Goal: Information Seeking & Learning: Check status

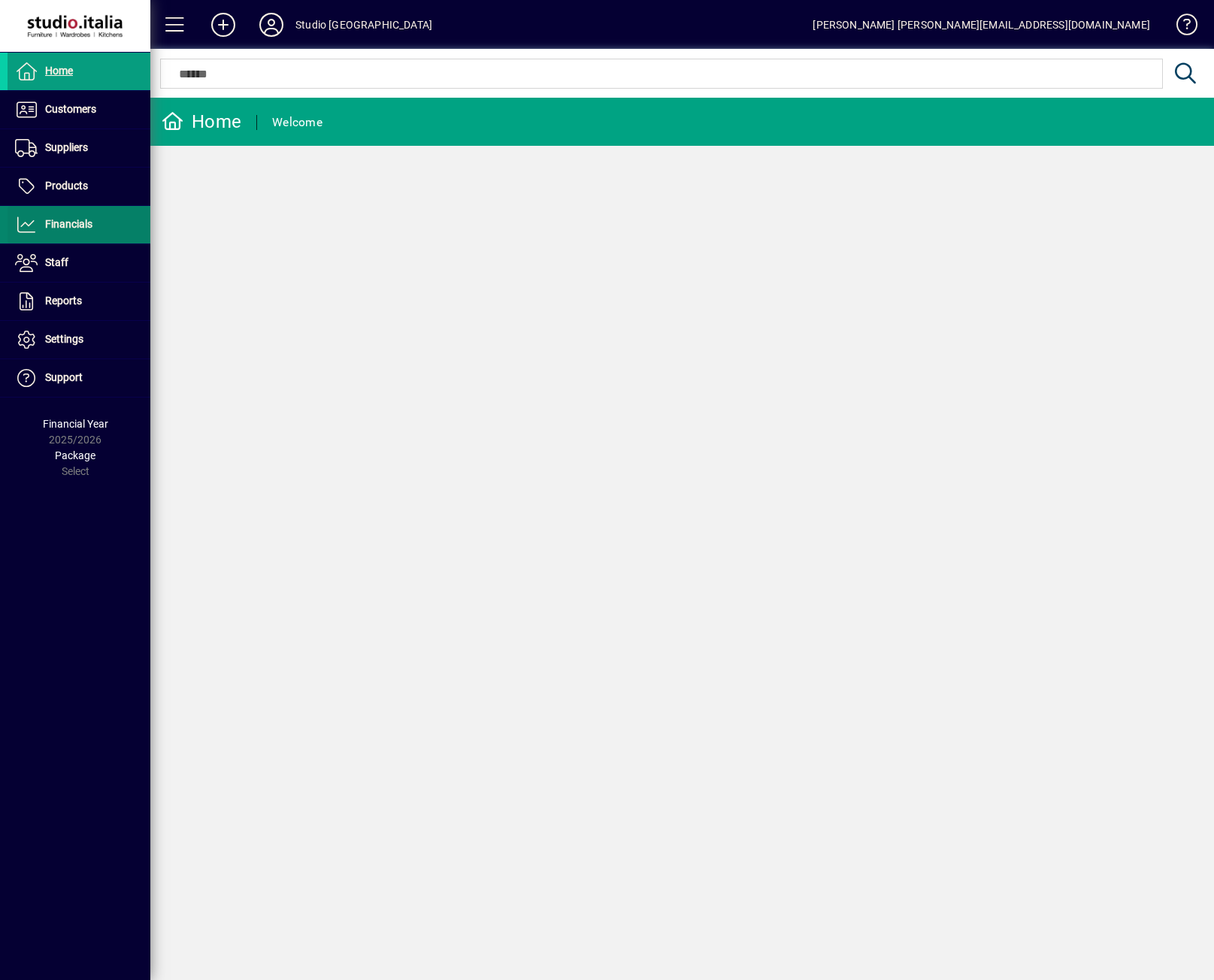
click at [77, 215] on span at bounding box center [79, 224] width 143 height 36
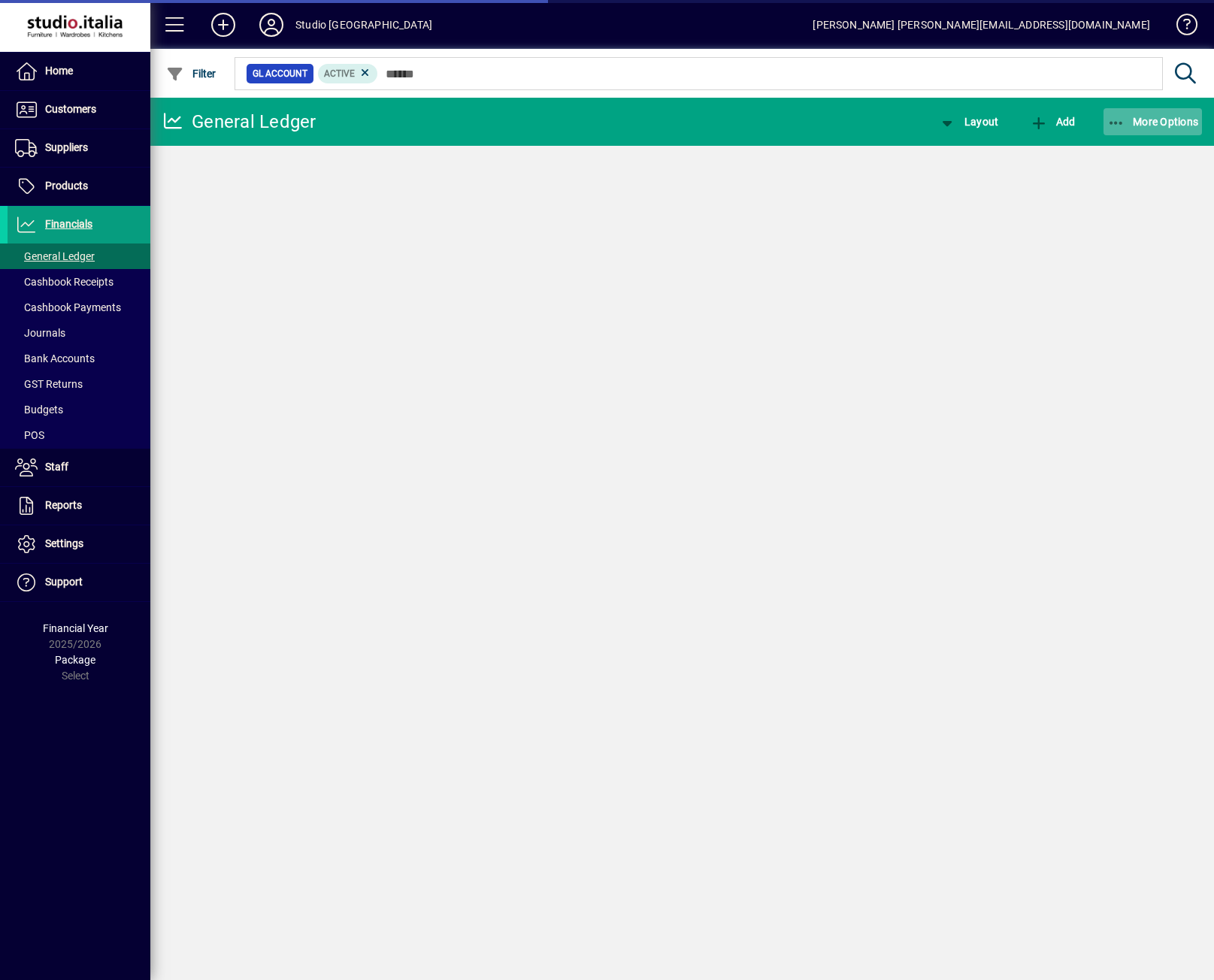
click at [1147, 134] on span "button" at bounding box center [1153, 122] width 99 height 36
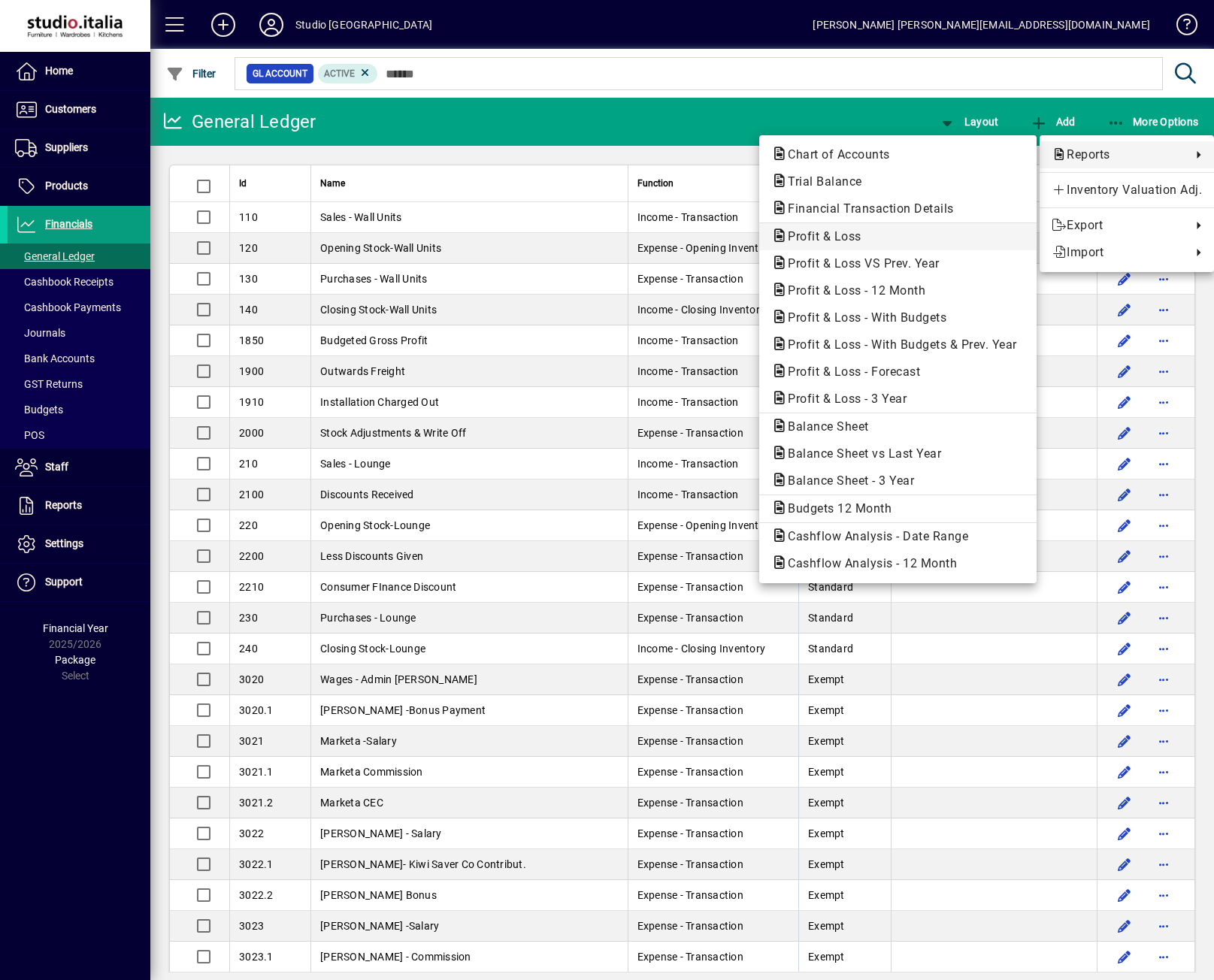
click at [855, 232] on span "Profit & Loss" at bounding box center [820, 236] width 98 height 15
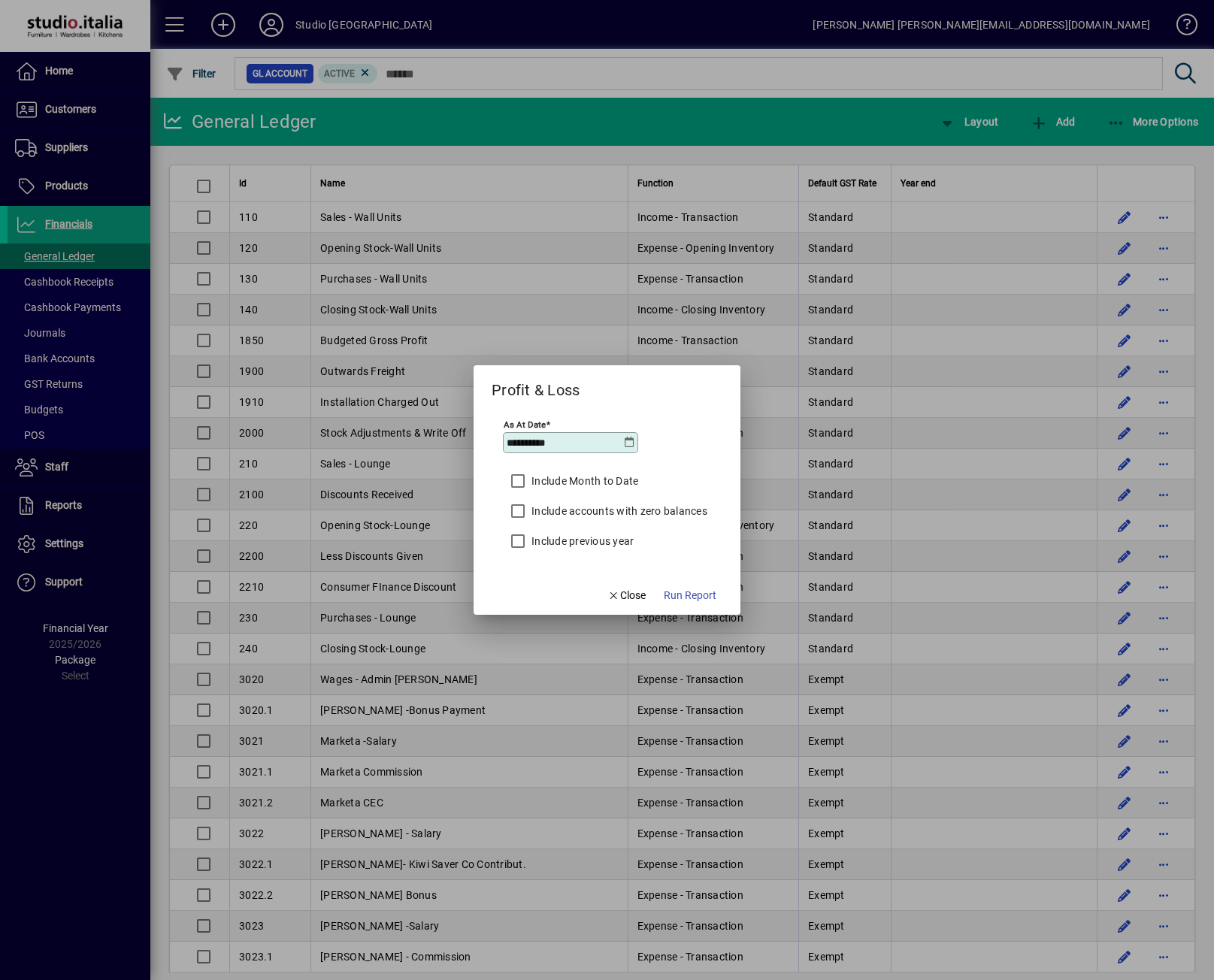
click at [622, 443] on input "**********" at bounding box center [565, 443] width 116 height 12
click at [630, 443] on icon at bounding box center [630, 443] width 12 height 12
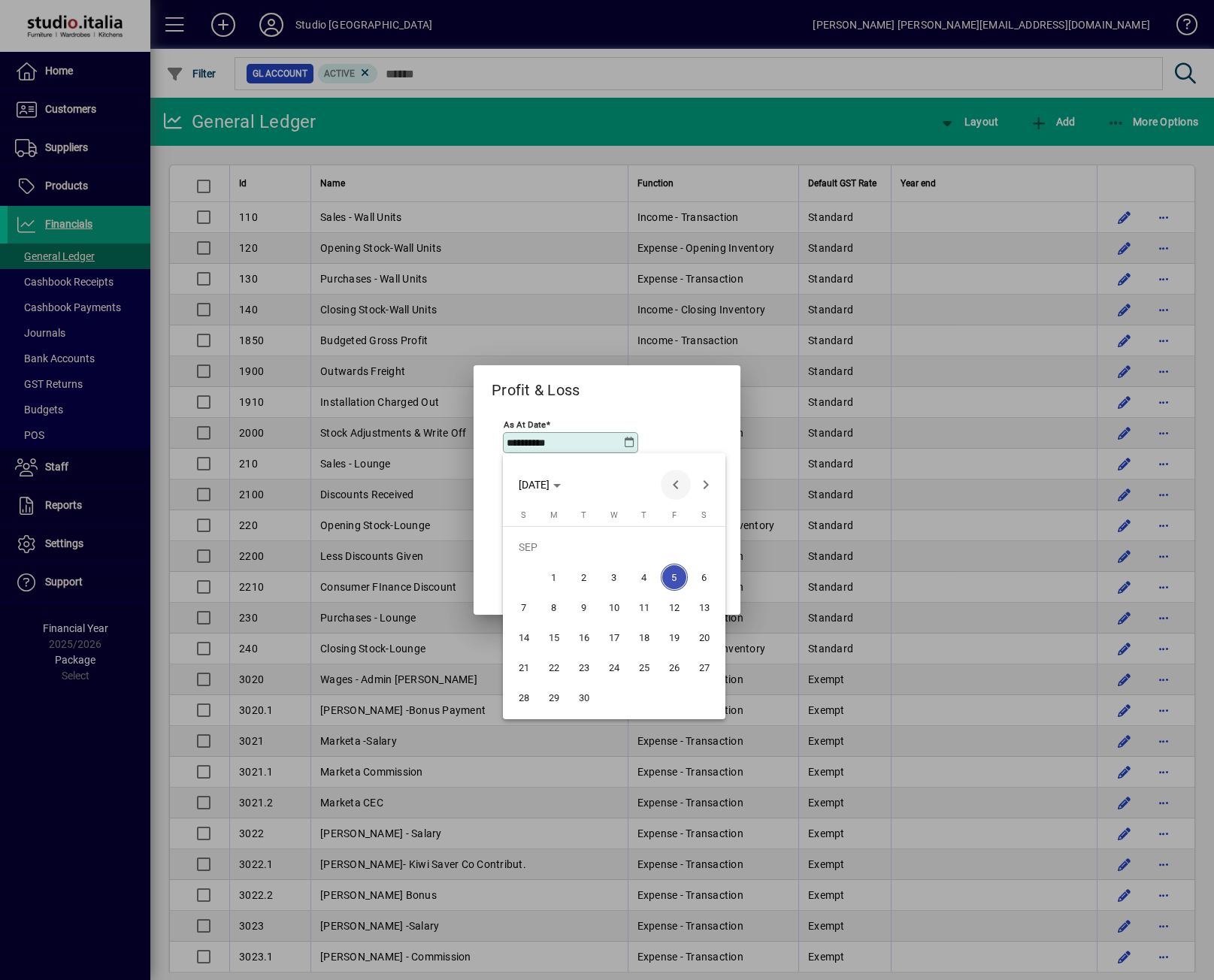
click at [678, 490] on span "Previous month" at bounding box center [676, 484] width 30 height 30
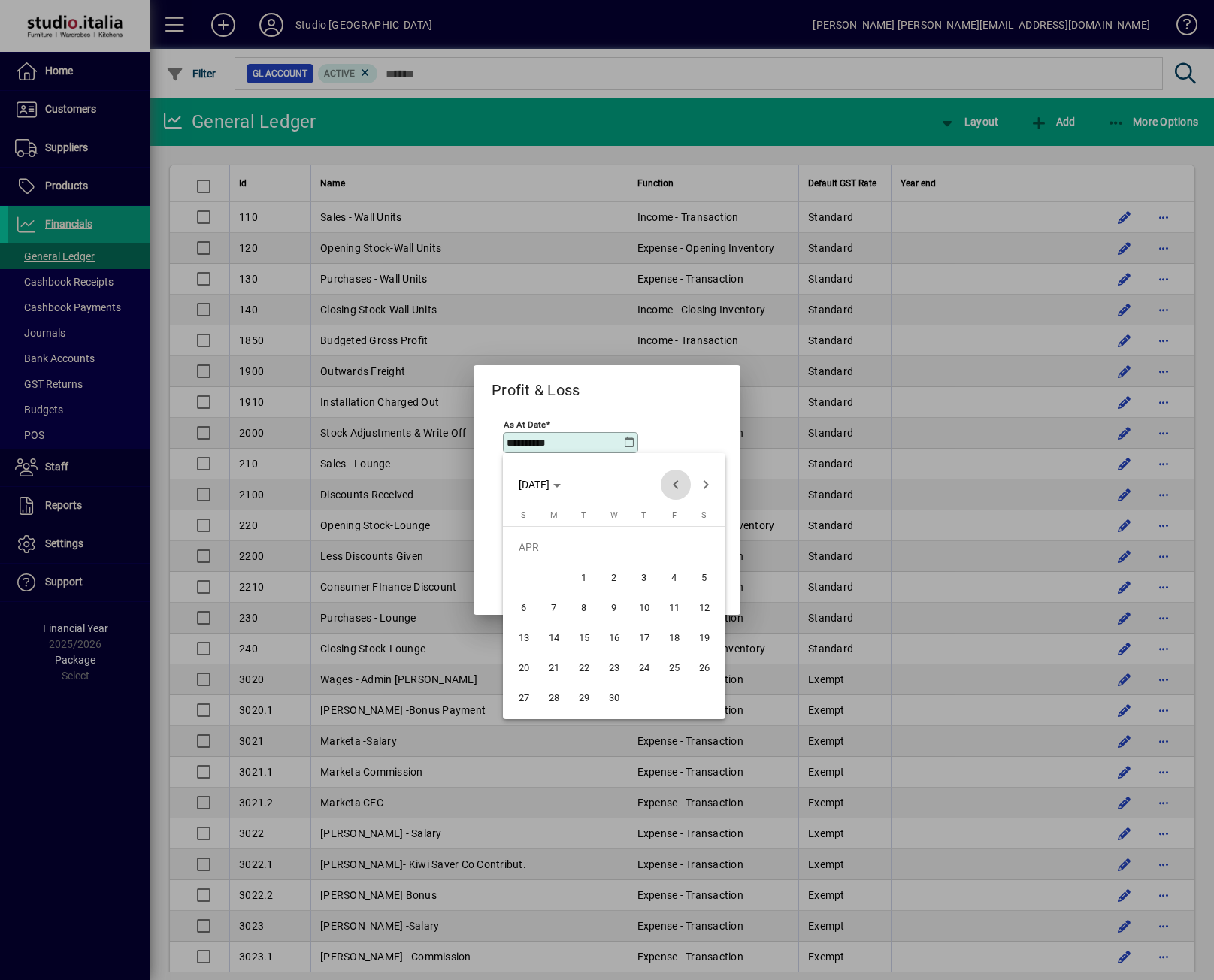
click at [678, 490] on span "Previous month" at bounding box center [676, 484] width 30 height 30
click at [558, 702] on span "31" at bounding box center [554, 697] width 27 height 27
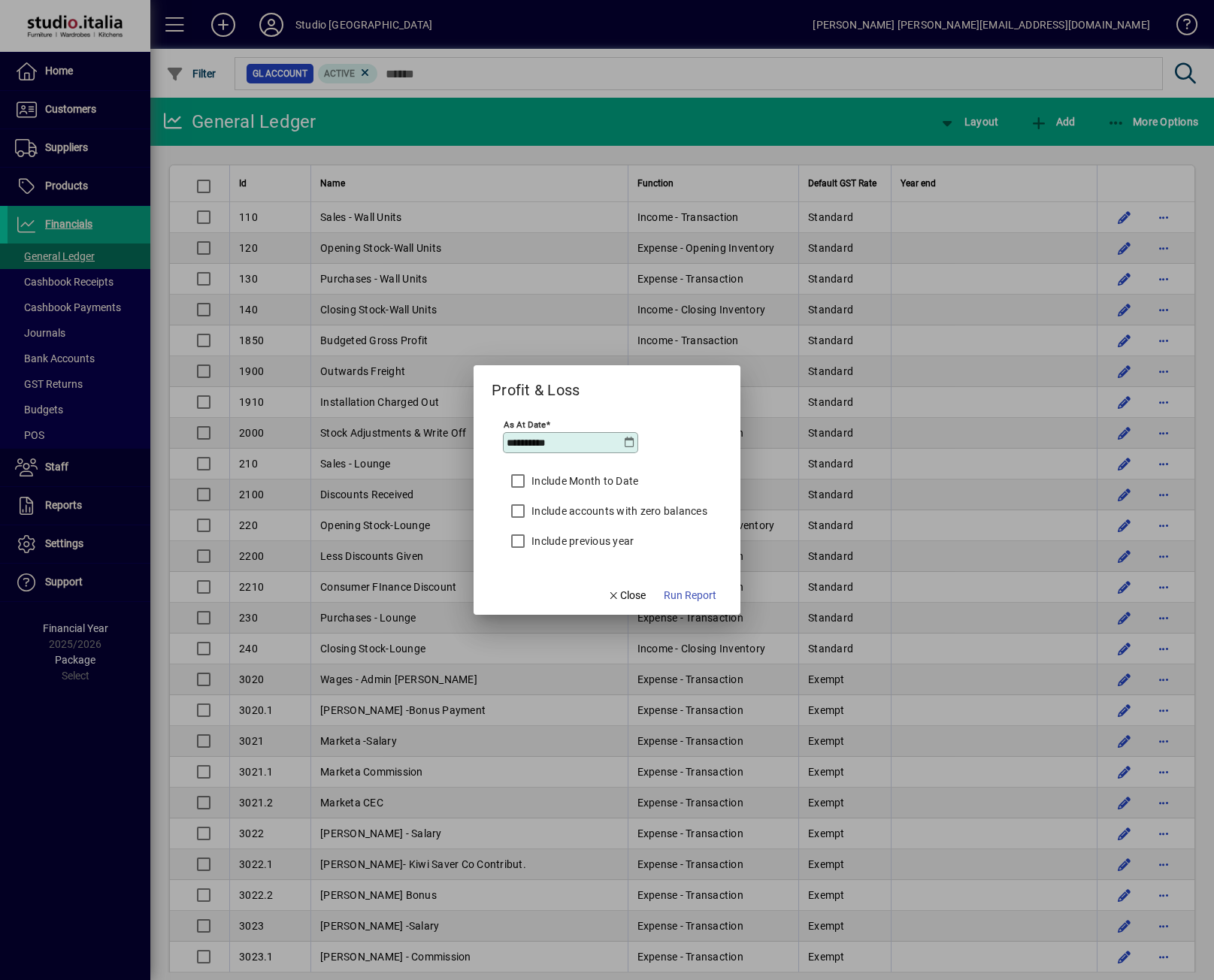
type input "**********"
click at [673, 597] on span "Run Report" at bounding box center [690, 595] width 52 height 15
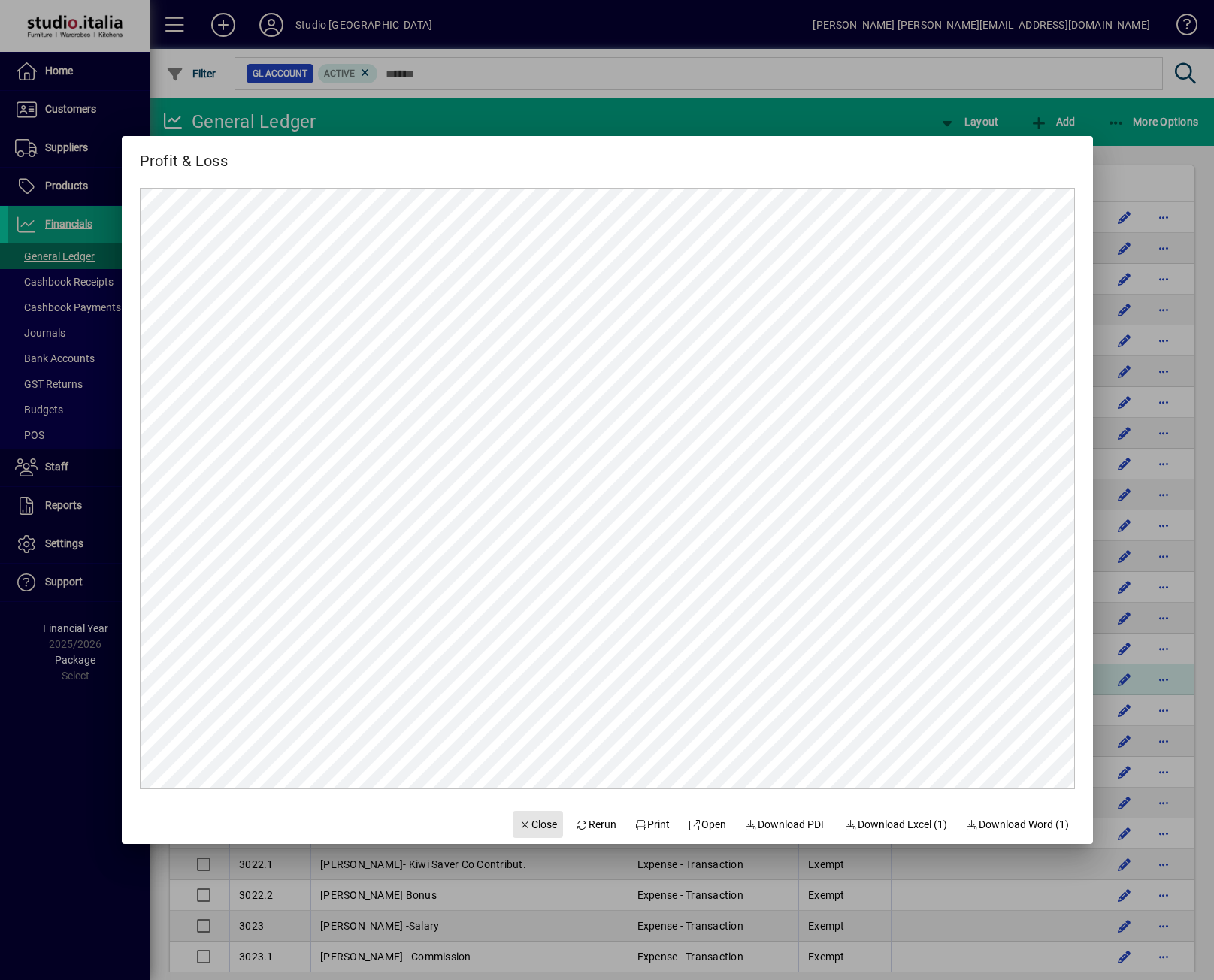
drag, startPoint x: 533, startPoint y: 829, endPoint x: 619, endPoint y: 693, distance: 160.9
click at [533, 829] on span "Close" at bounding box center [538, 825] width 39 height 15
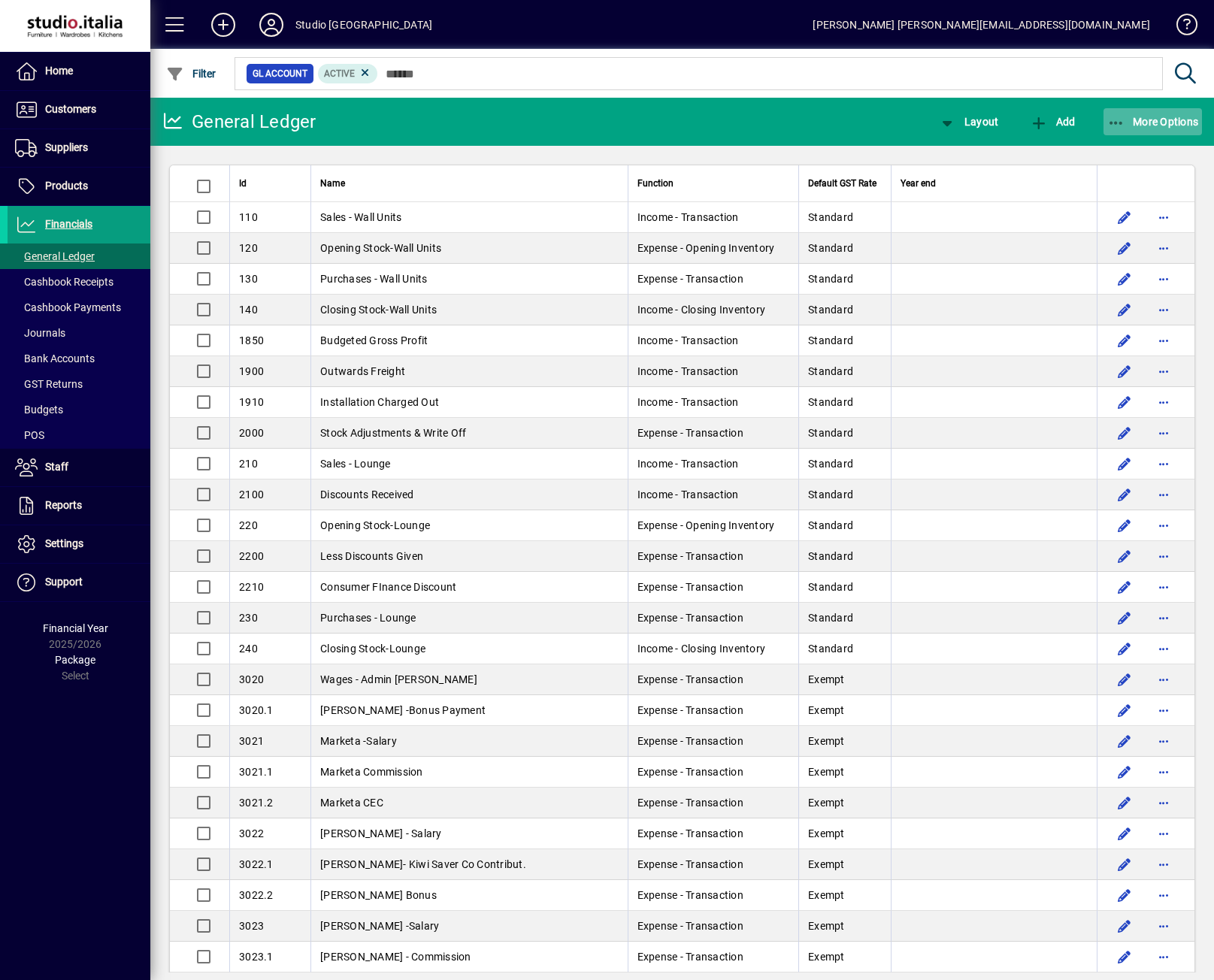
click at [1146, 126] on span "More Options" at bounding box center [1153, 122] width 92 height 12
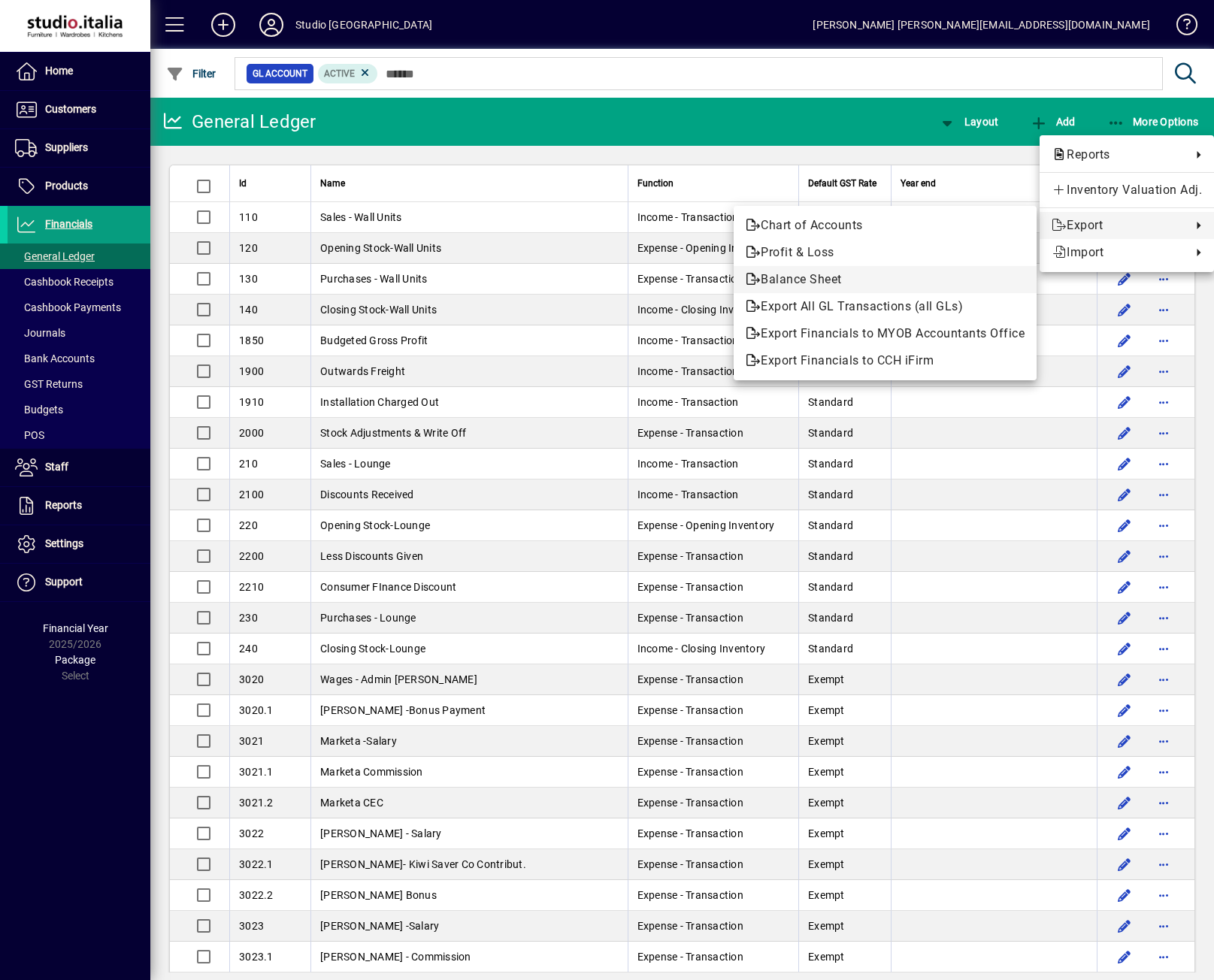
click at [771, 283] on span "Balance Sheet" at bounding box center [885, 279] width 279 height 18
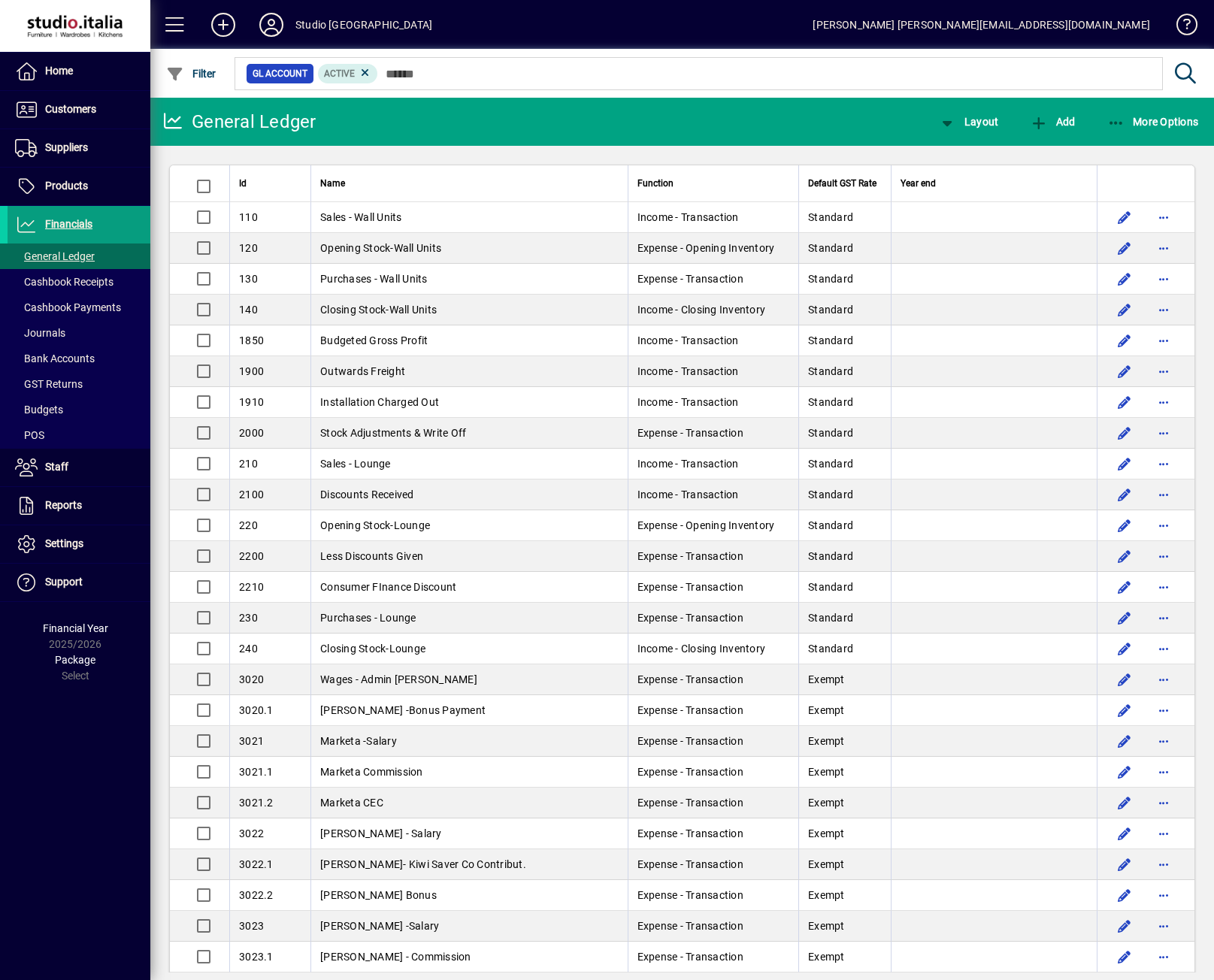
click at [807, 19] on mat-toolbar-row "Studio Italia [PERSON_NAME] [PERSON_NAME][EMAIL_ADDRESS][DOMAIN_NAME]" at bounding box center [682, 24] width 1064 height 49
click at [1166, 120] on span "More Options" at bounding box center [1153, 122] width 92 height 12
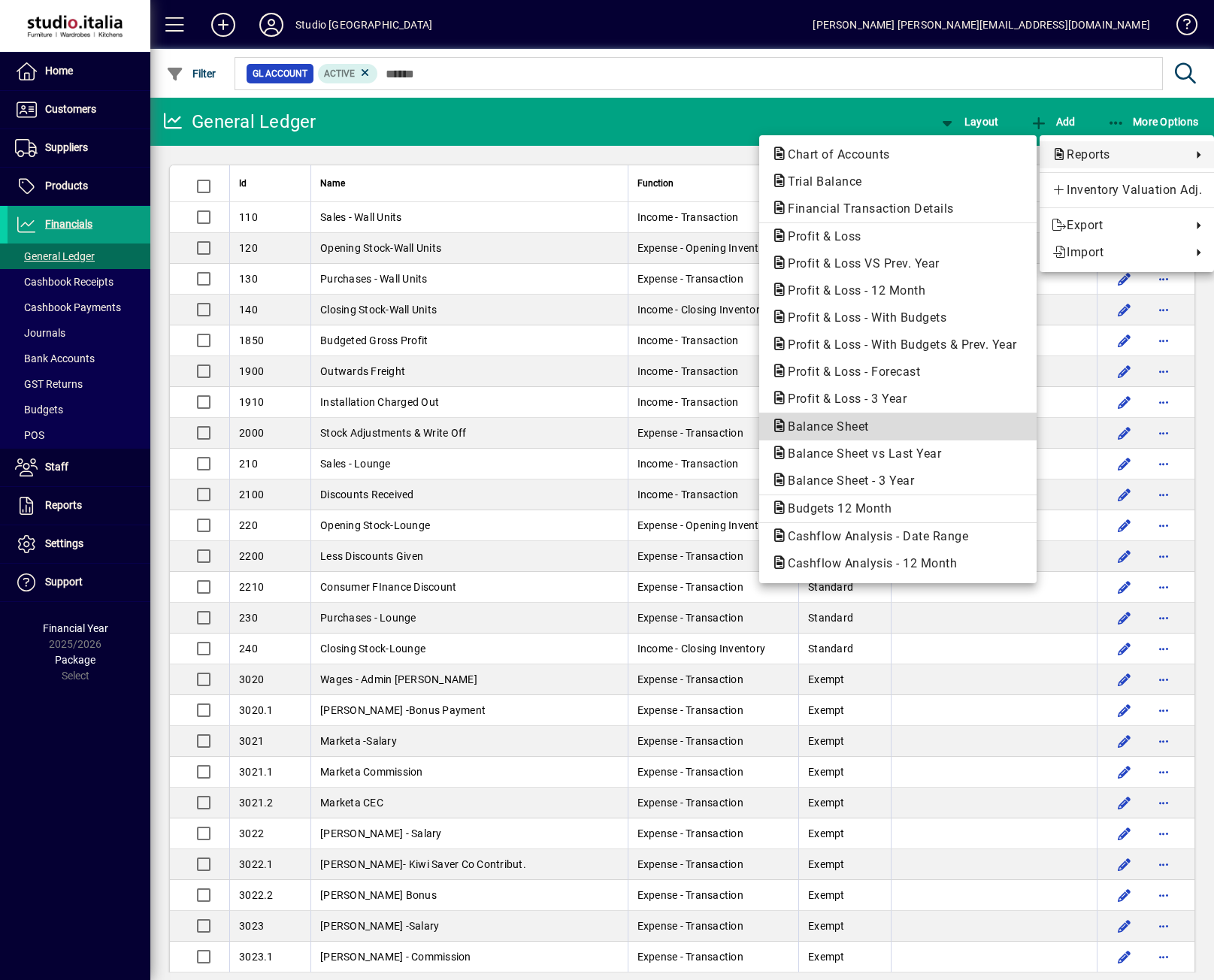
click at [838, 426] on span "Balance Sheet" at bounding box center [824, 426] width 105 height 15
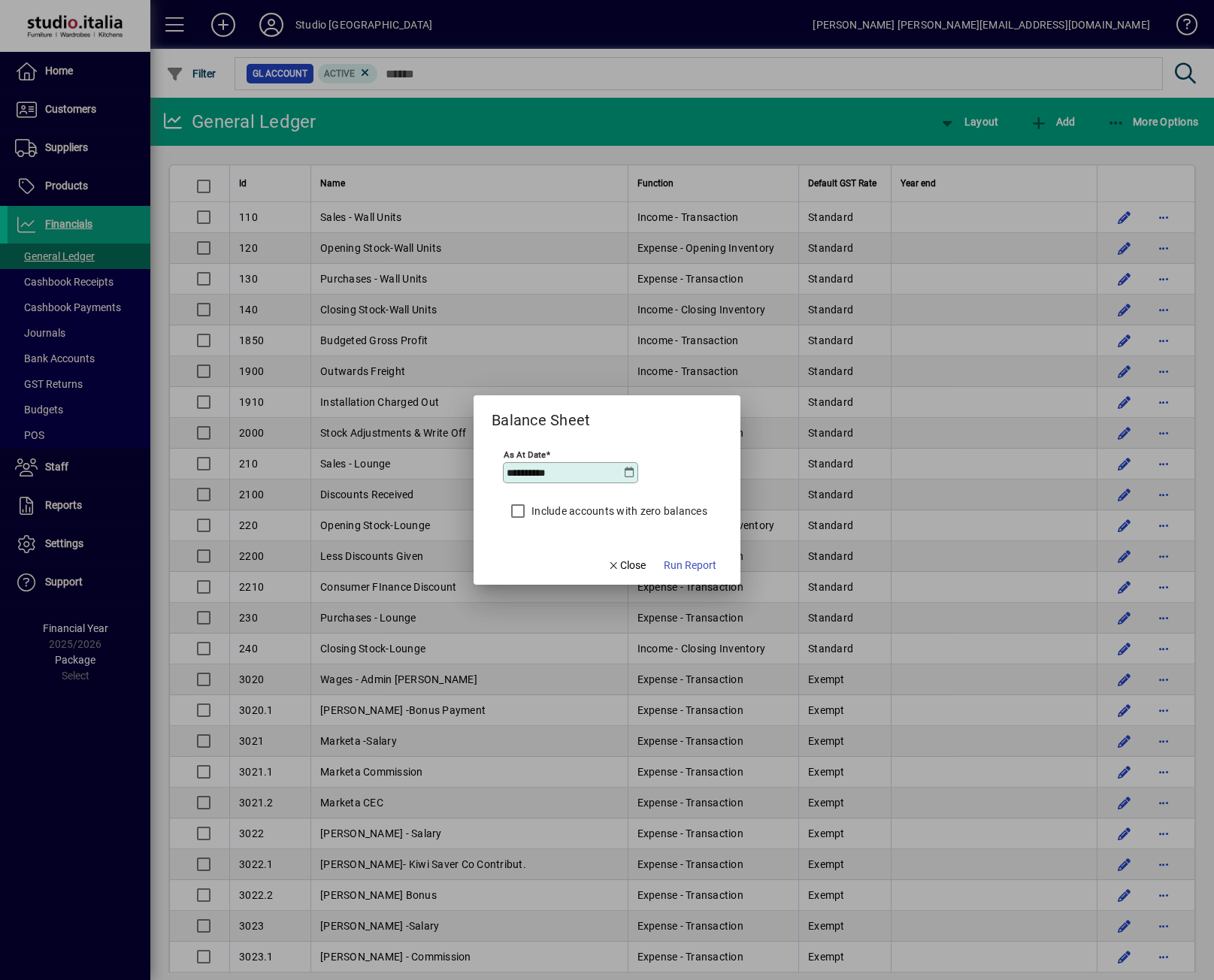
click at [628, 474] on icon at bounding box center [630, 473] width 12 height 12
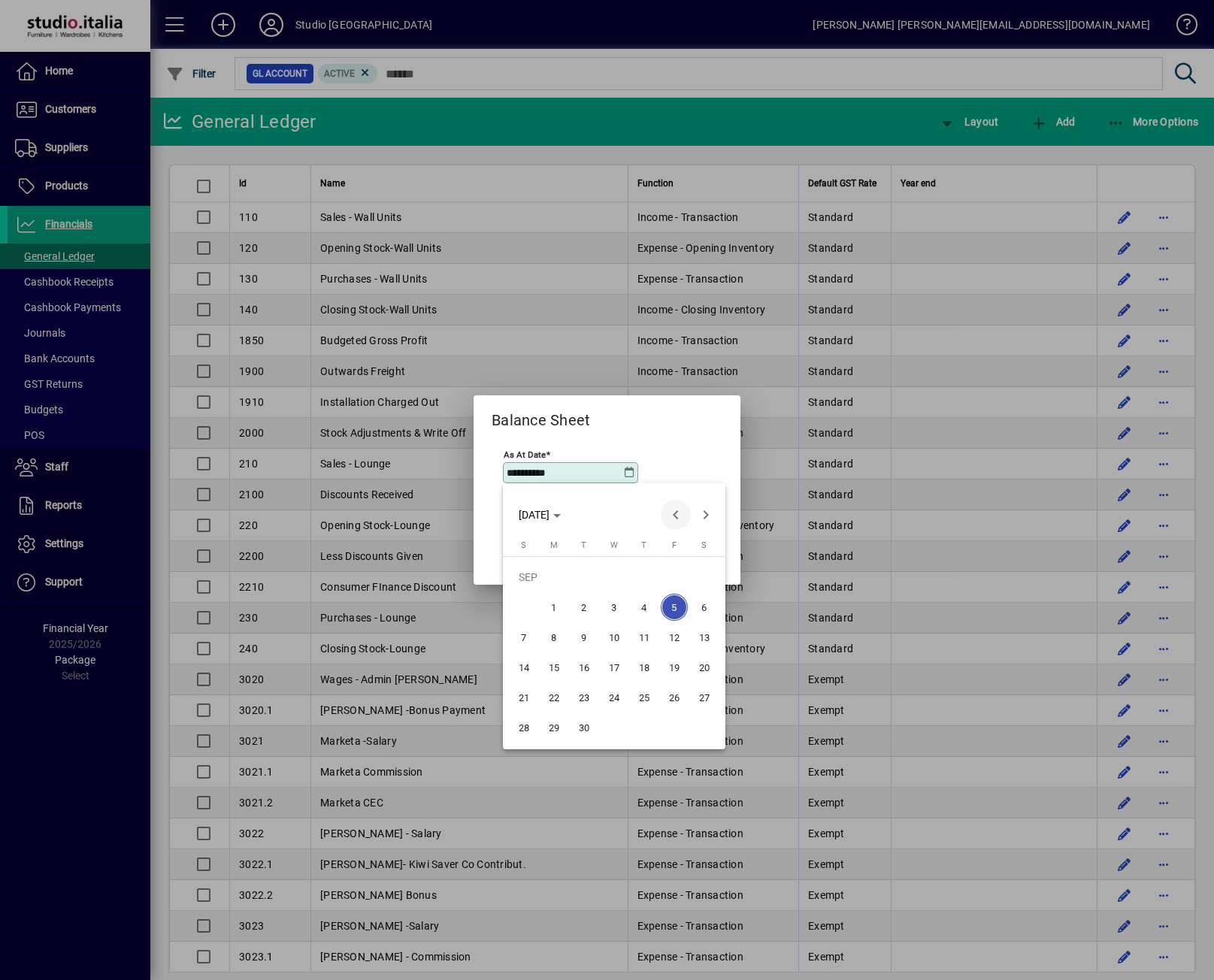
click at [679, 510] on span "Previous month" at bounding box center [676, 514] width 30 height 30
click at [679, 511] on span "Previous month" at bounding box center [676, 514] width 30 height 30
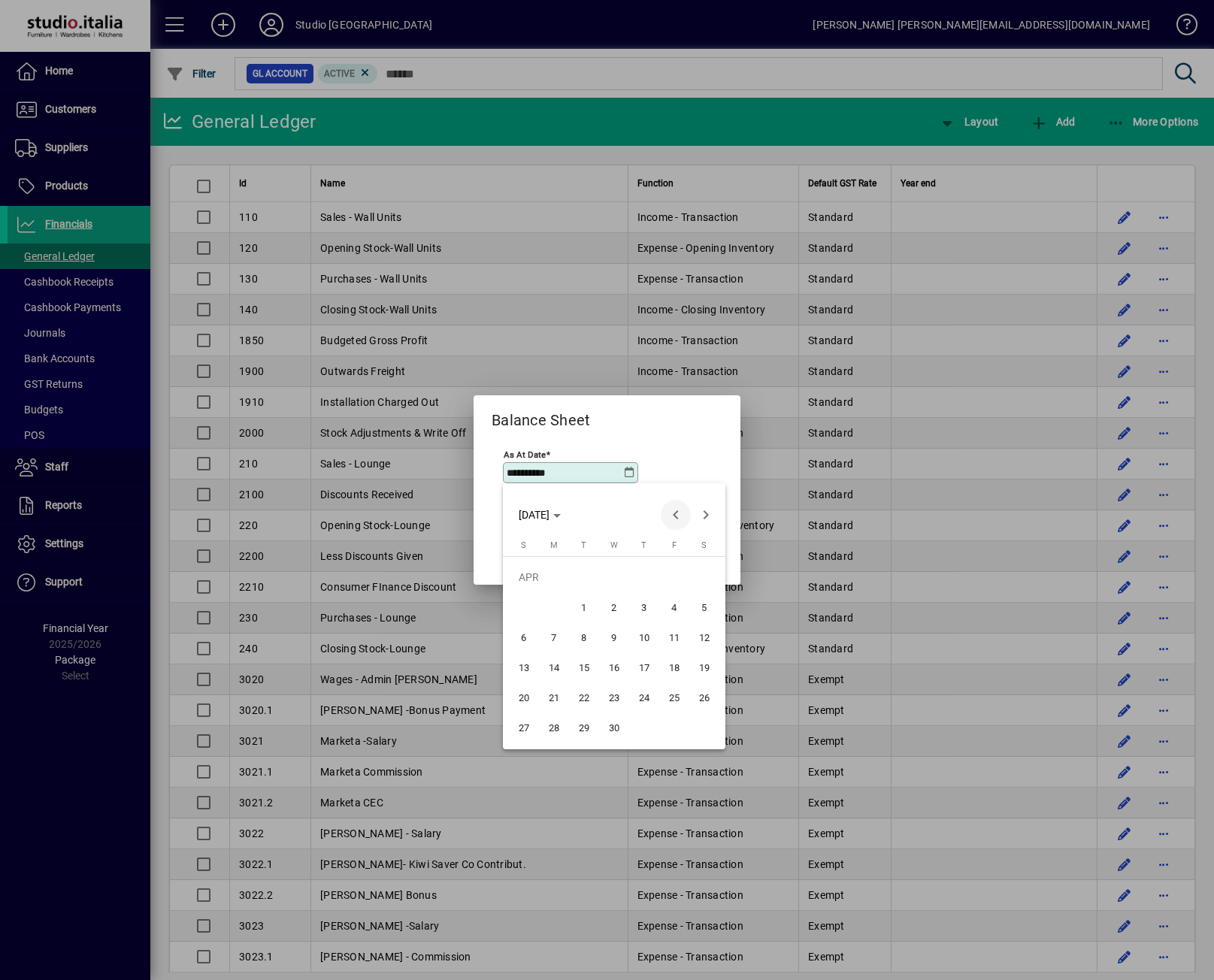
click at [679, 511] on span "Previous month" at bounding box center [676, 514] width 30 height 30
click at [555, 733] on span "31" at bounding box center [554, 727] width 27 height 27
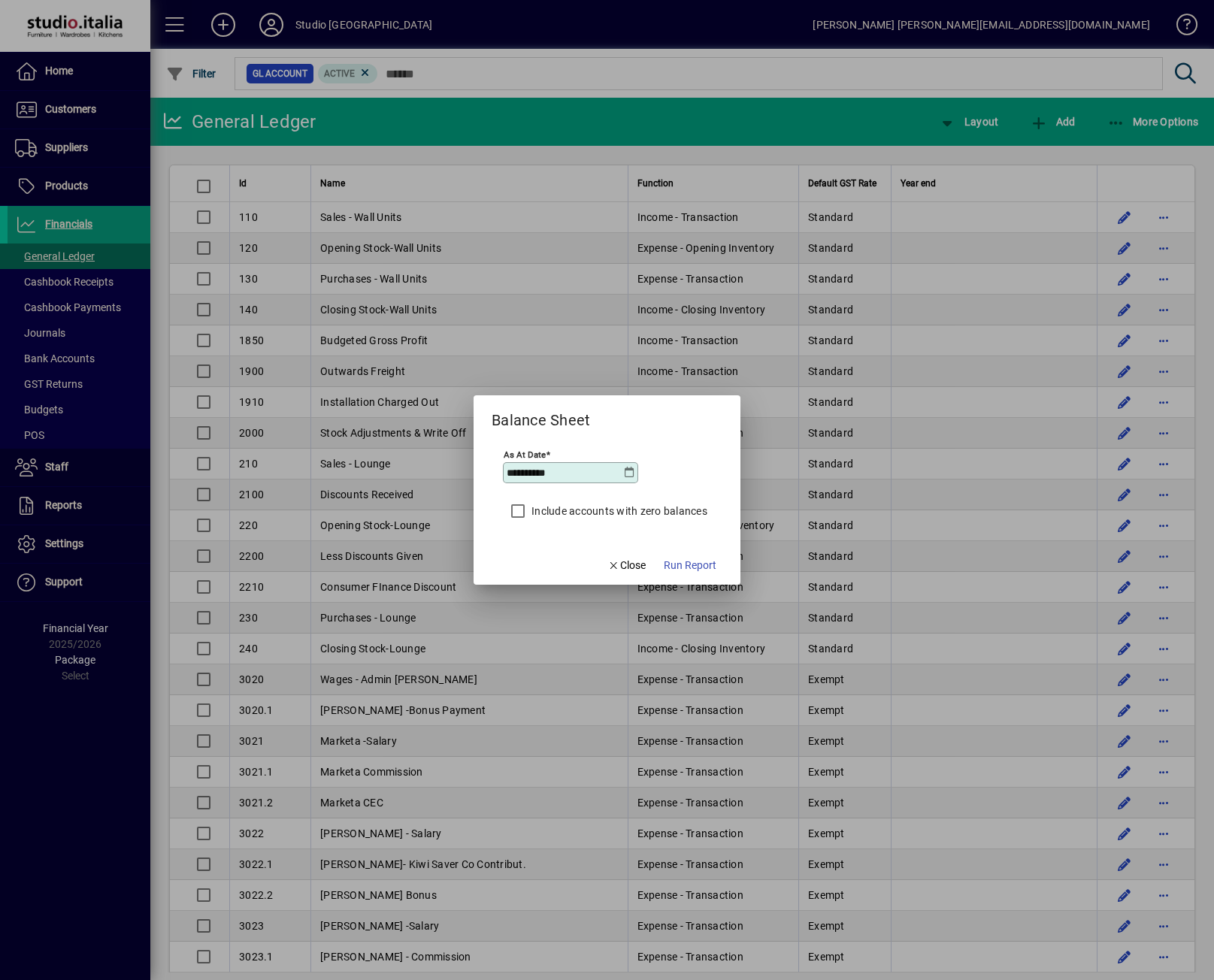
type input "**********"
click at [688, 569] on span "Run Report" at bounding box center [690, 565] width 52 height 15
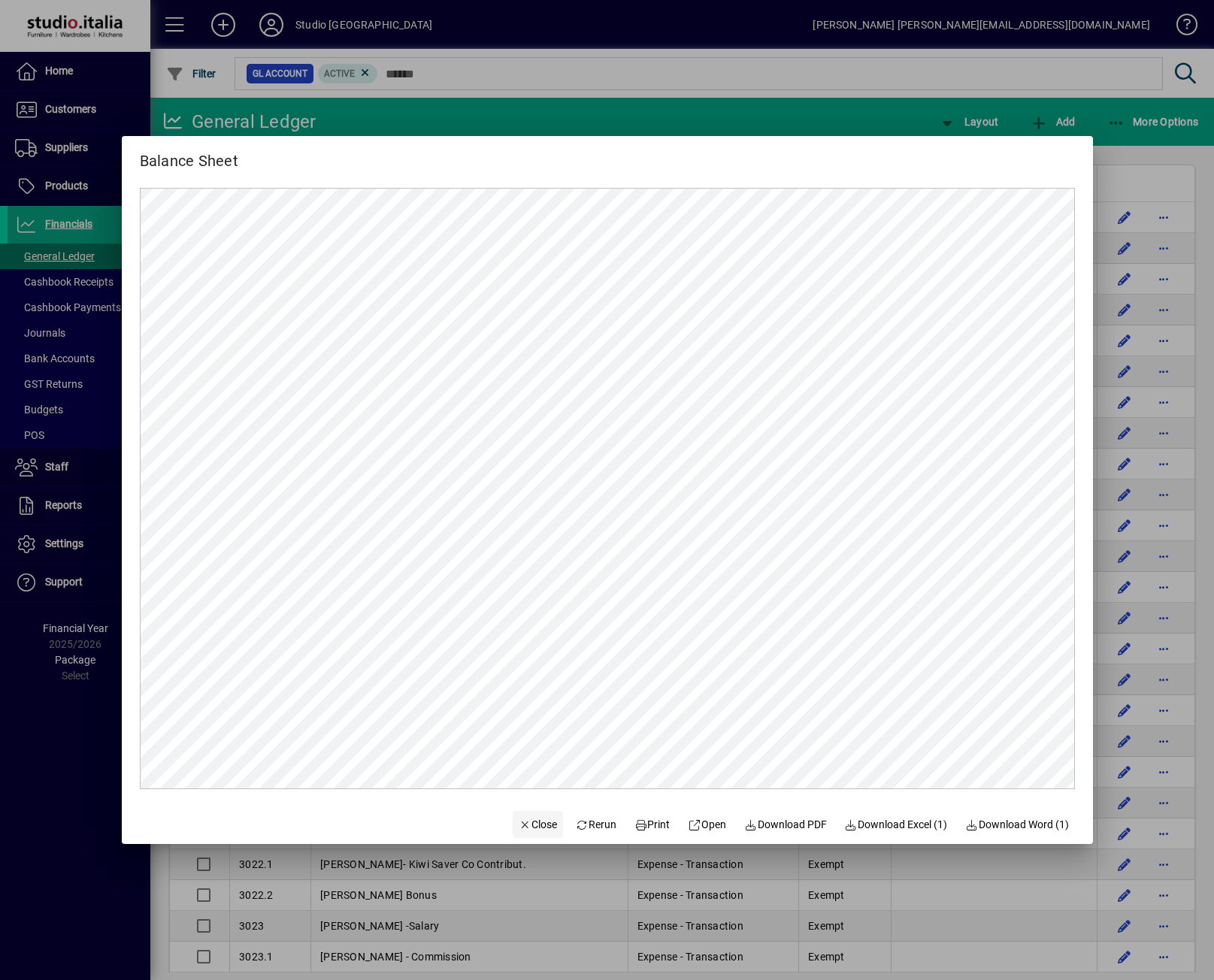
drag, startPoint x: 538, startPoint y: 828, endPoint x: 548, endPoint y: 821, distance: 12.2
click at [538, 828] on span "Close" at bounding box center [538, 825] width 39 height 15
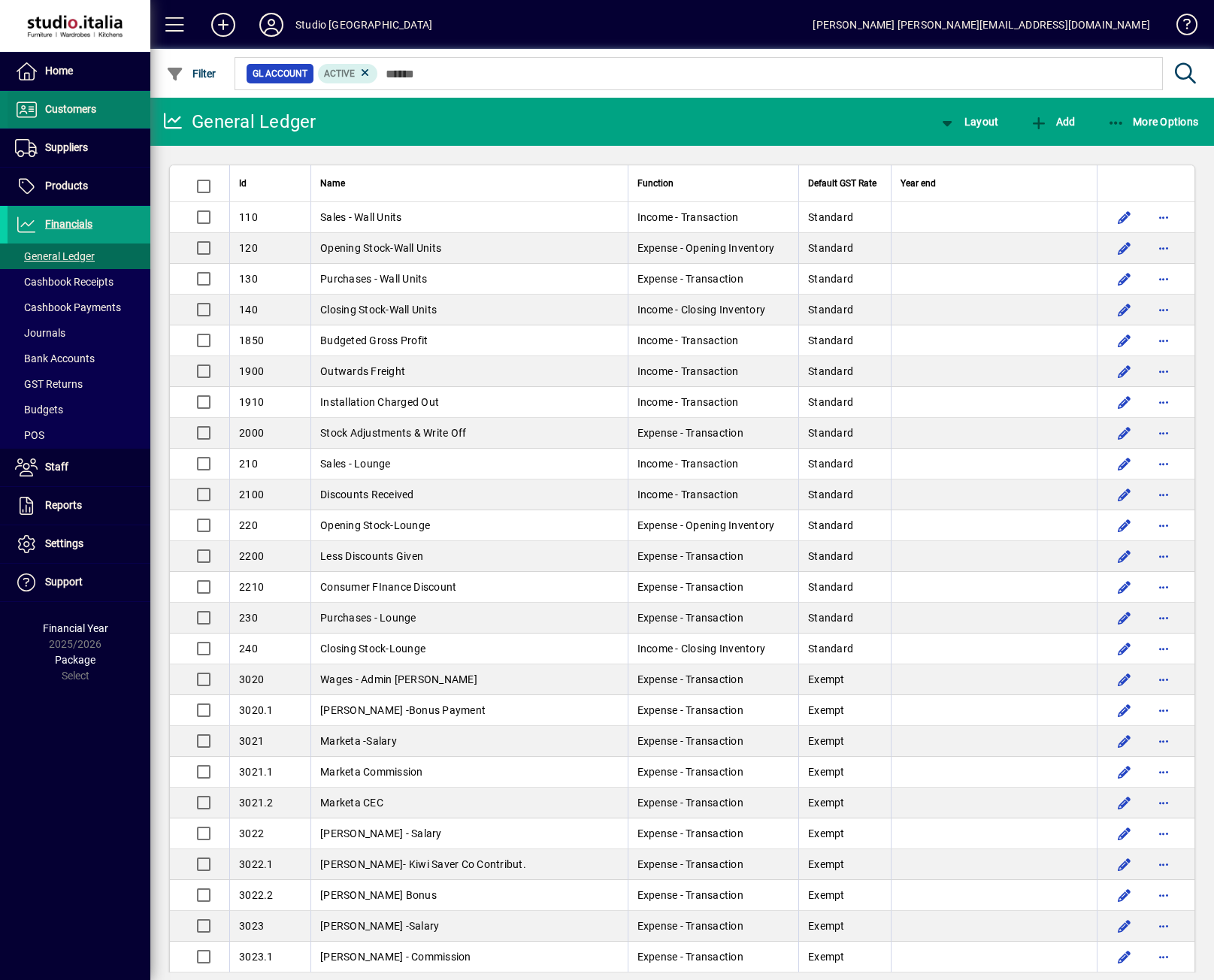
drag, startPoint x: 59, startPoint y: 111, endPoint x: 127, endPoint y: 108, distance: 68.1
click at [59, 111] on span "Customers" at bounding box center [70, 109] width 51 height 12
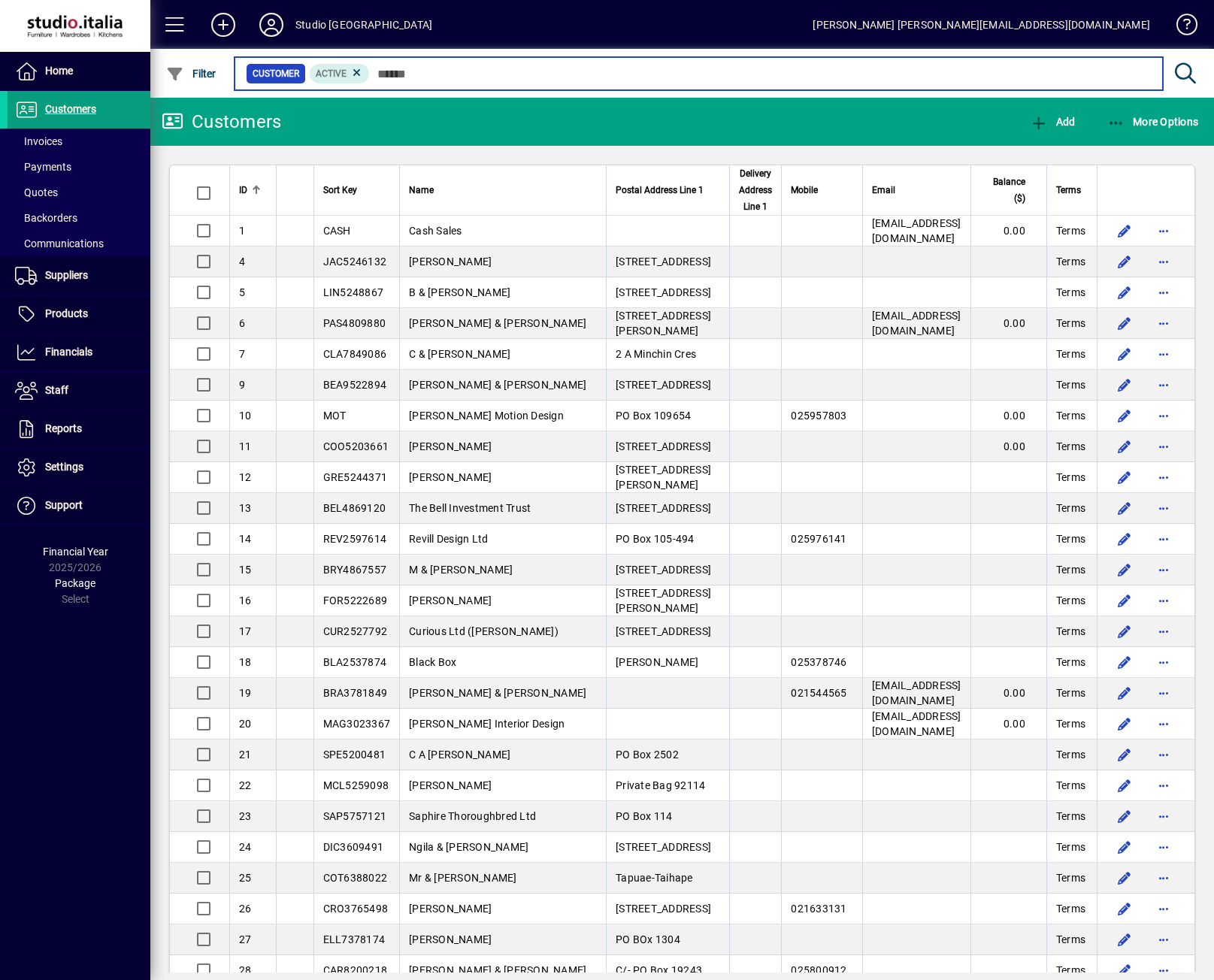
click at [478, 75] on input "text" at bounding box center [760, 73] width 781 height 21
type input "*"
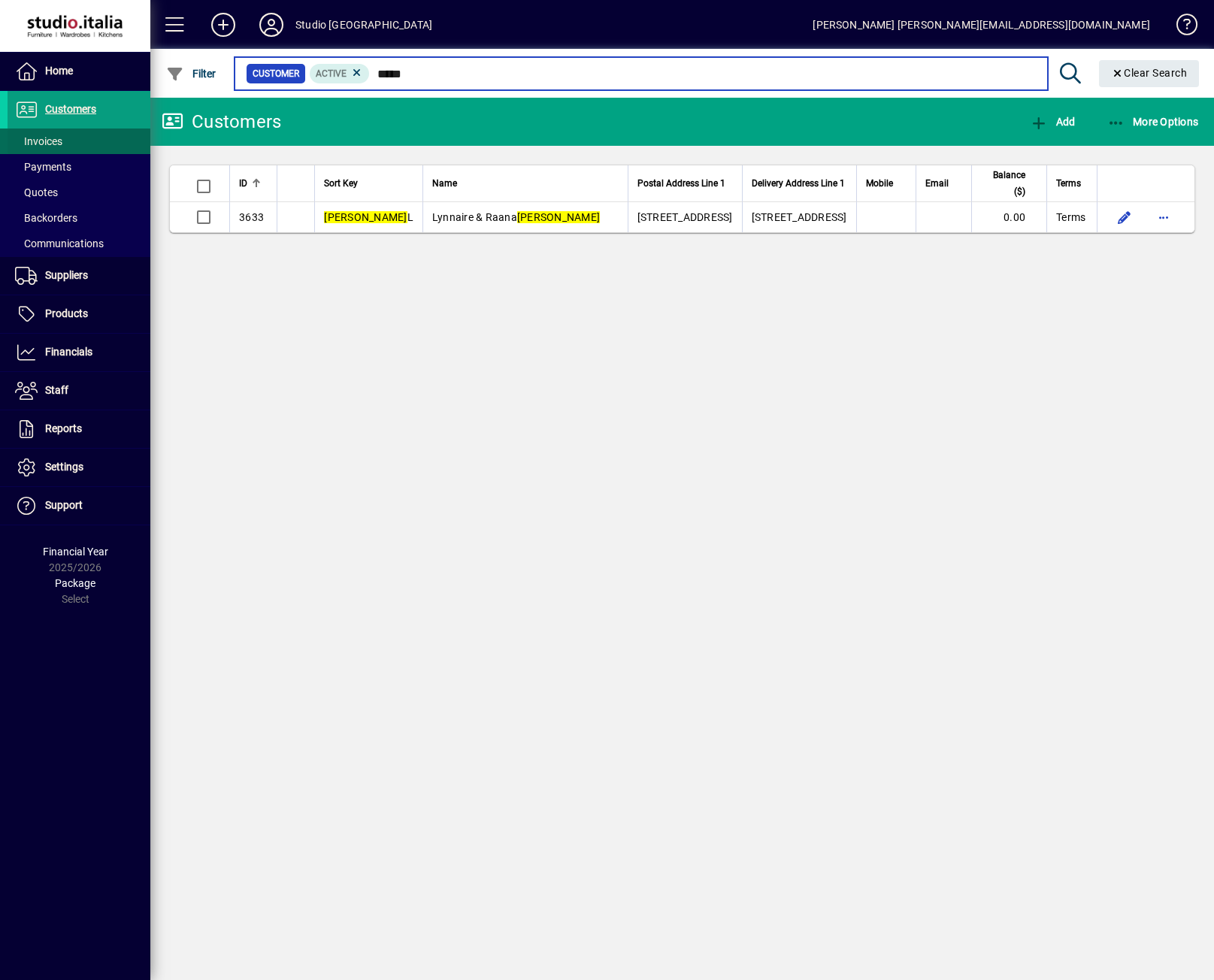
type input "*****"
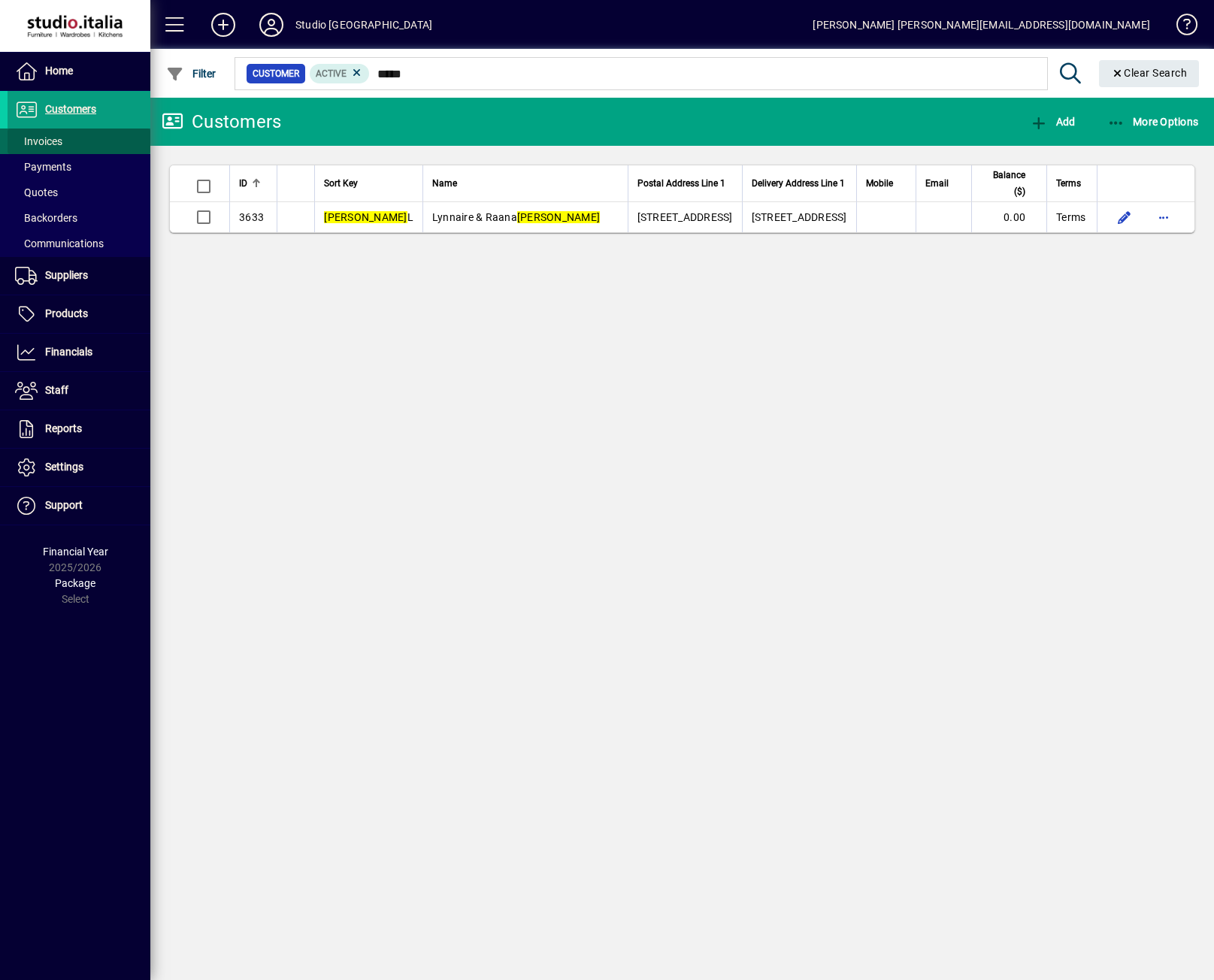
click at [78, 141] on span at bounding box center [79, 141] width 143 height 36
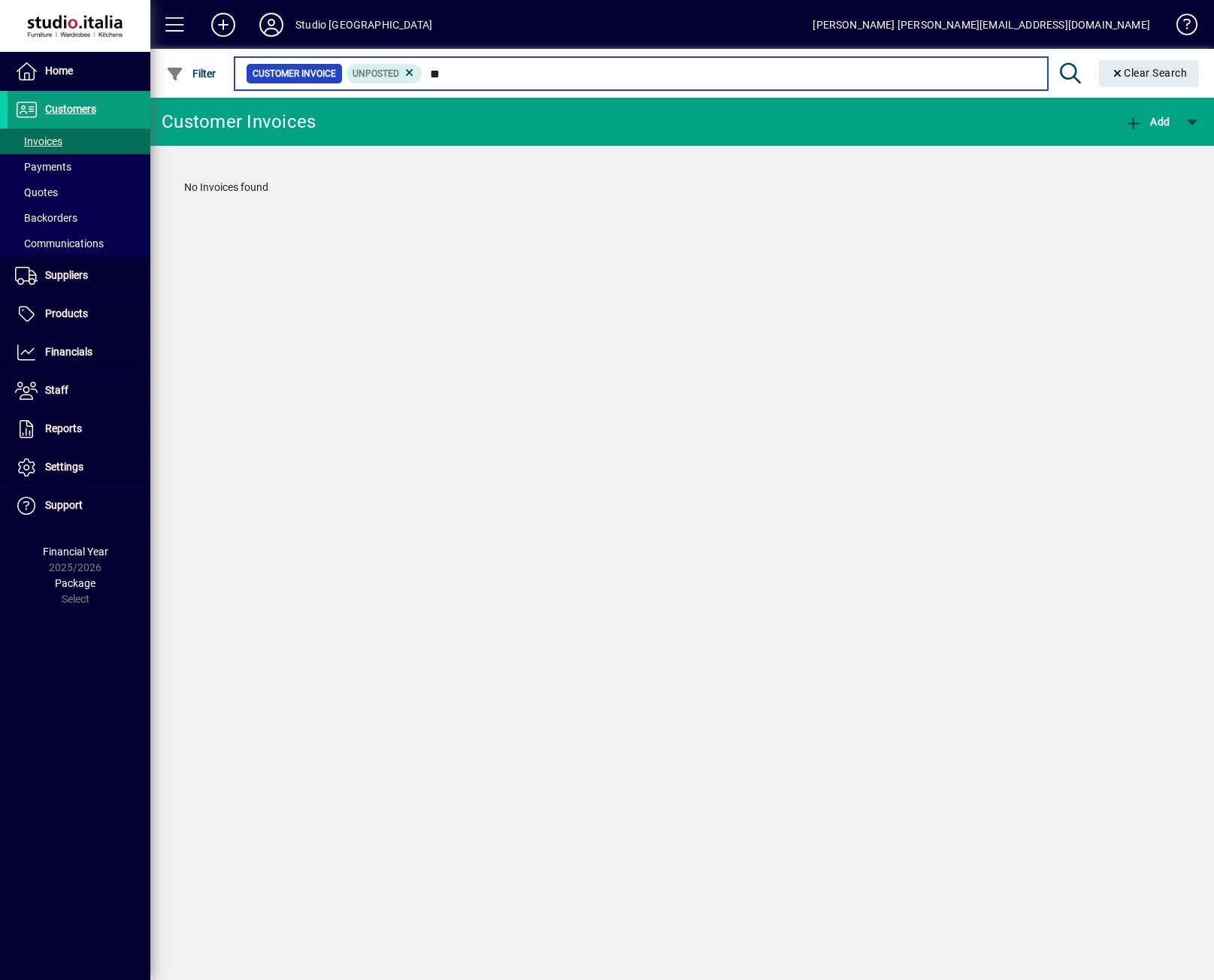
type input "*"
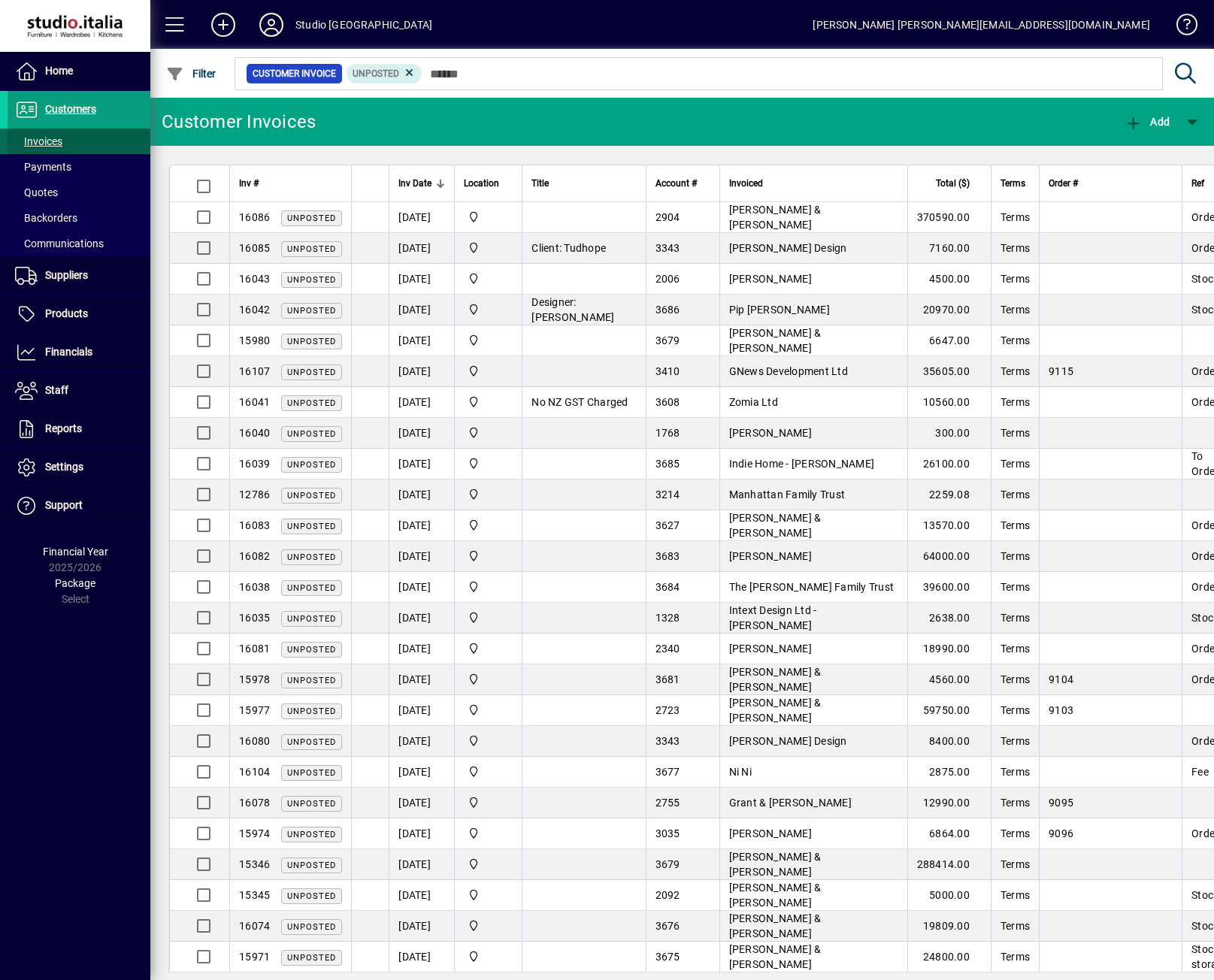
click at [52, 145] on span "Invoices" at bounding box center [38, 141] width 47 height 12
click at [64, 109] on span "Customers" at bounding box center [70, 109] width 51 height 12
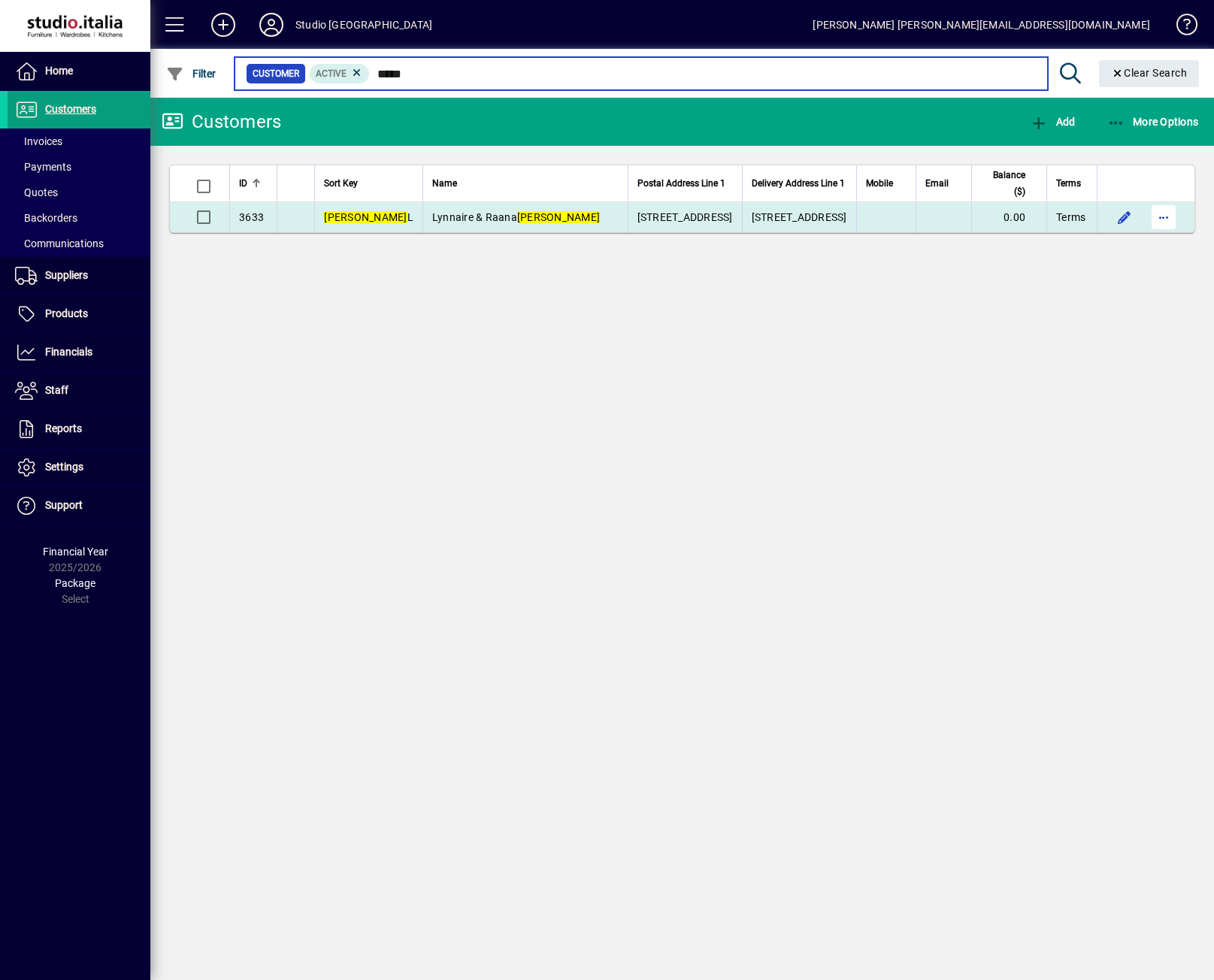
type input "*****"
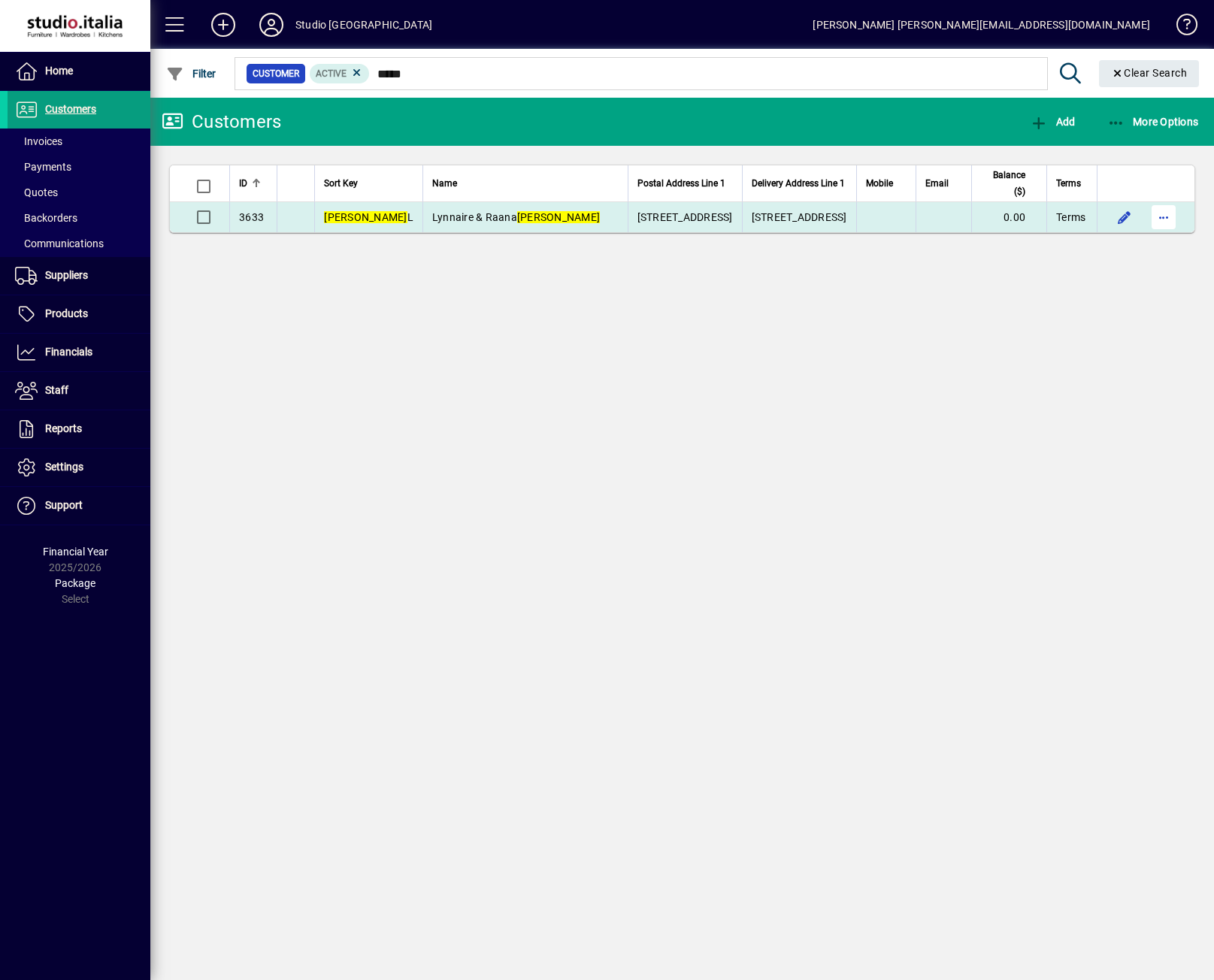
click at [1159, 226] on span "button" at bounding box center [1163, 217] width 36 height 36
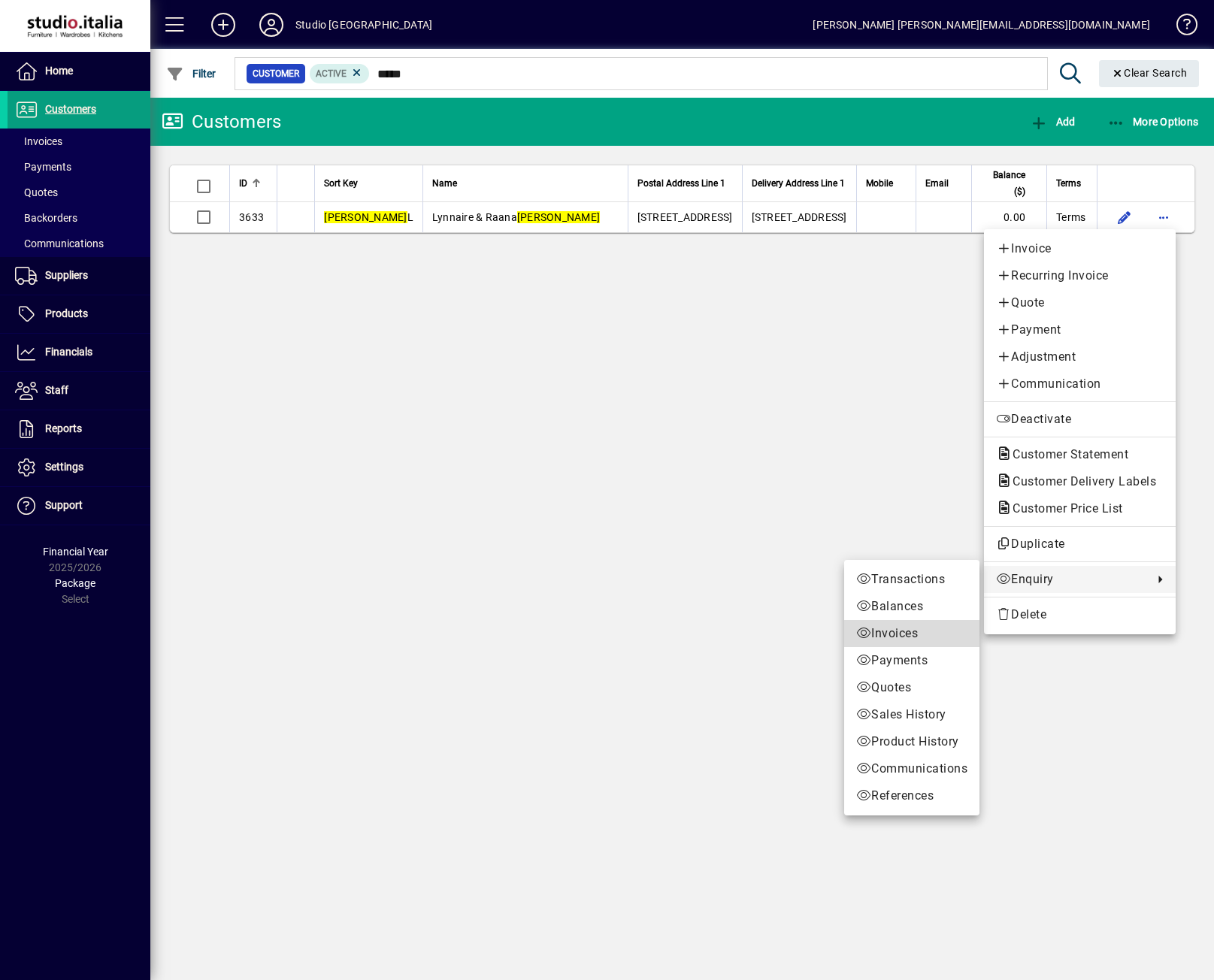
click at [882, 631] on span "Invoices" at bounding box center [912, 633] width 111 height 18
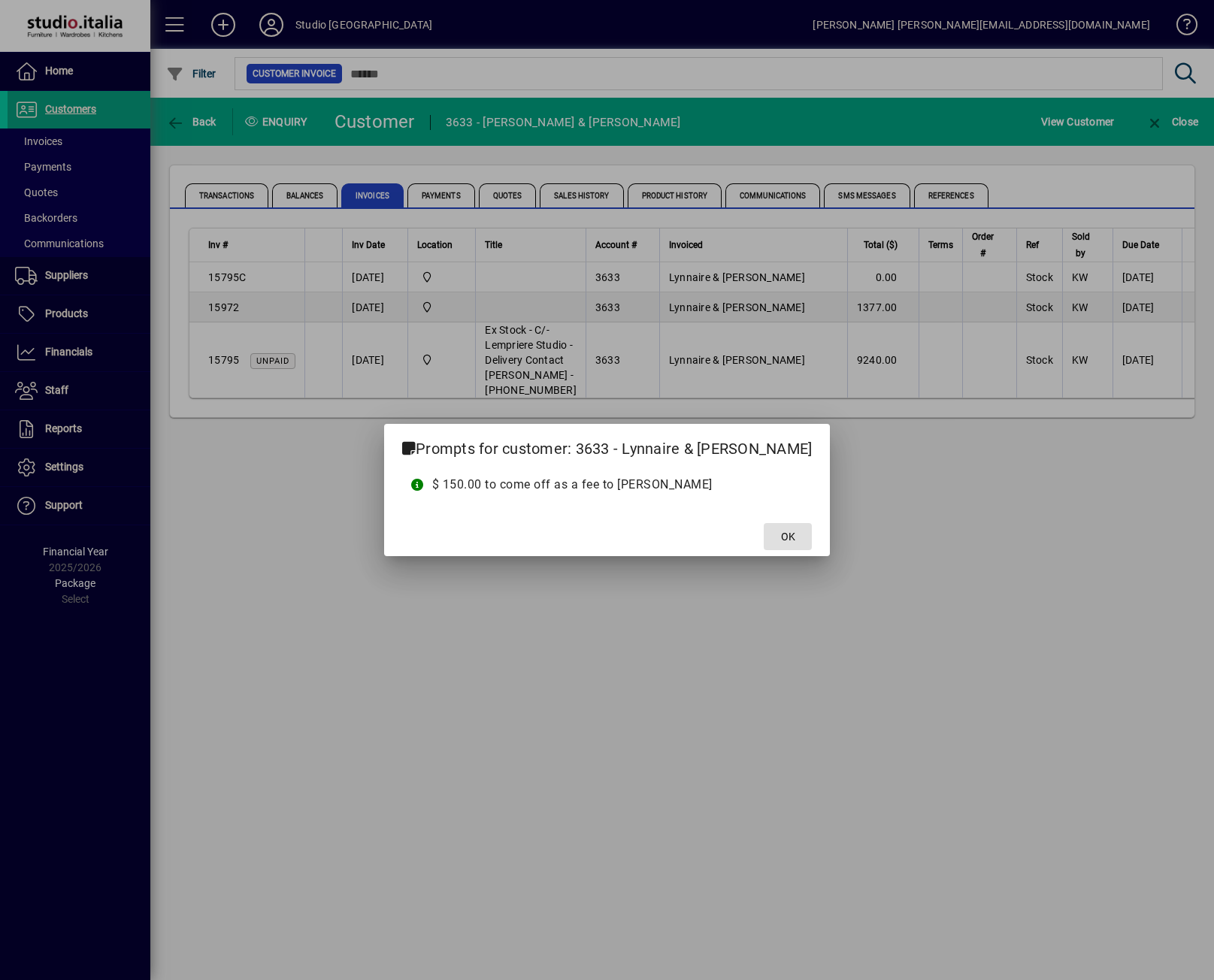
click at [781, 534] on span "OK" at bounding box center [788, 537] width 15 height 15
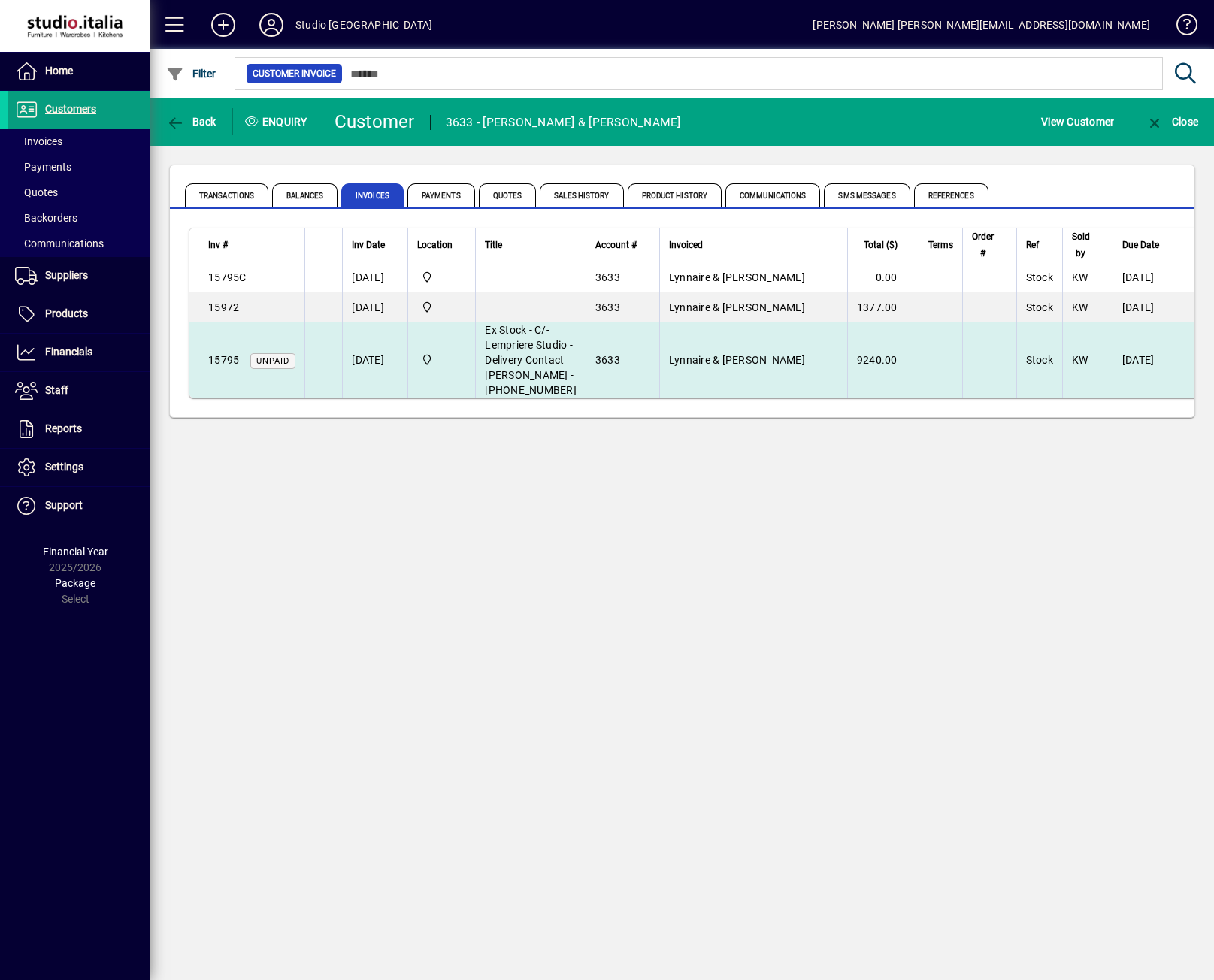
click at [747, 398] on td "Lynnaire & [PERSON_NAME]" at bounding box center [754, 359] width 188 height 75
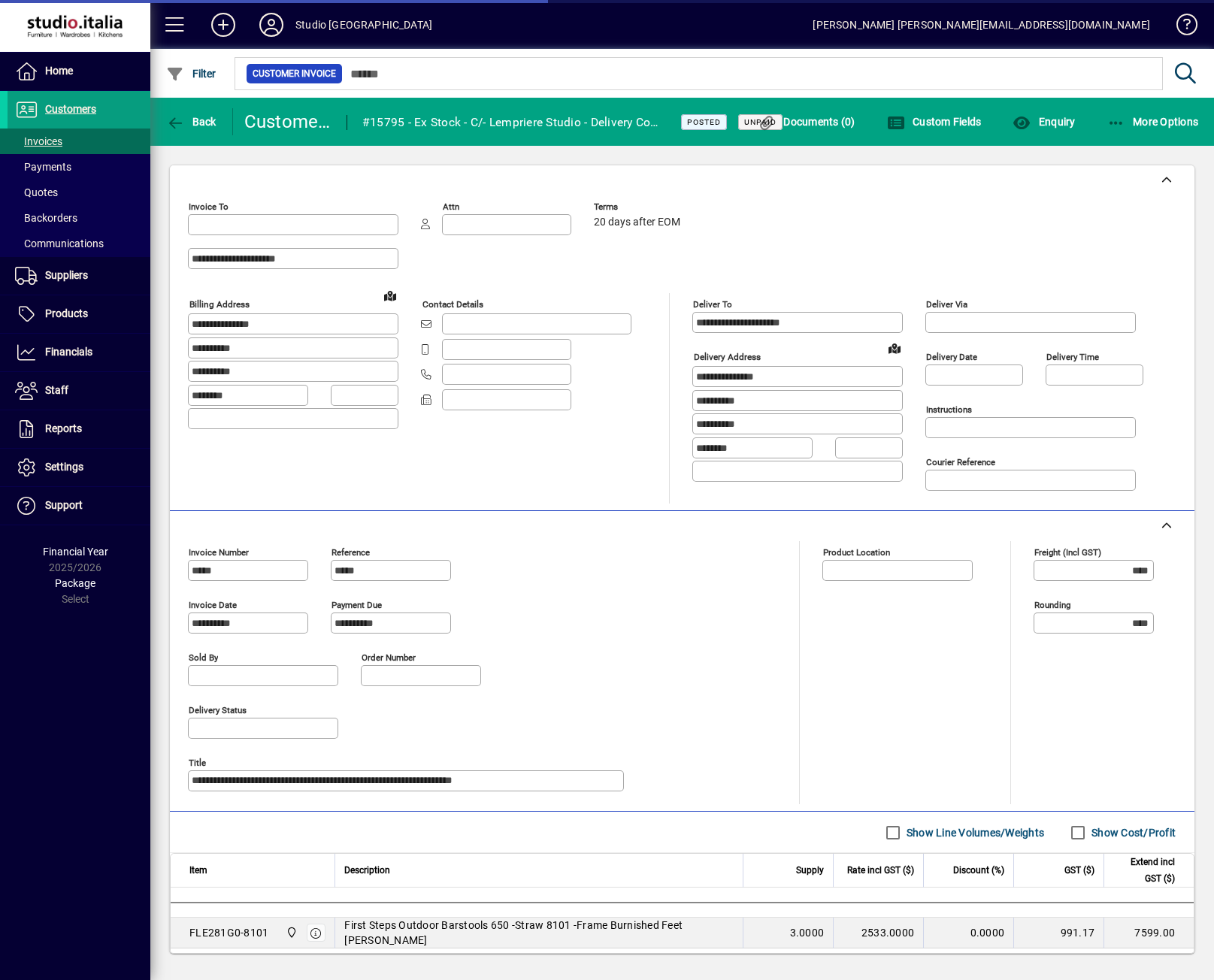
type input "**********"
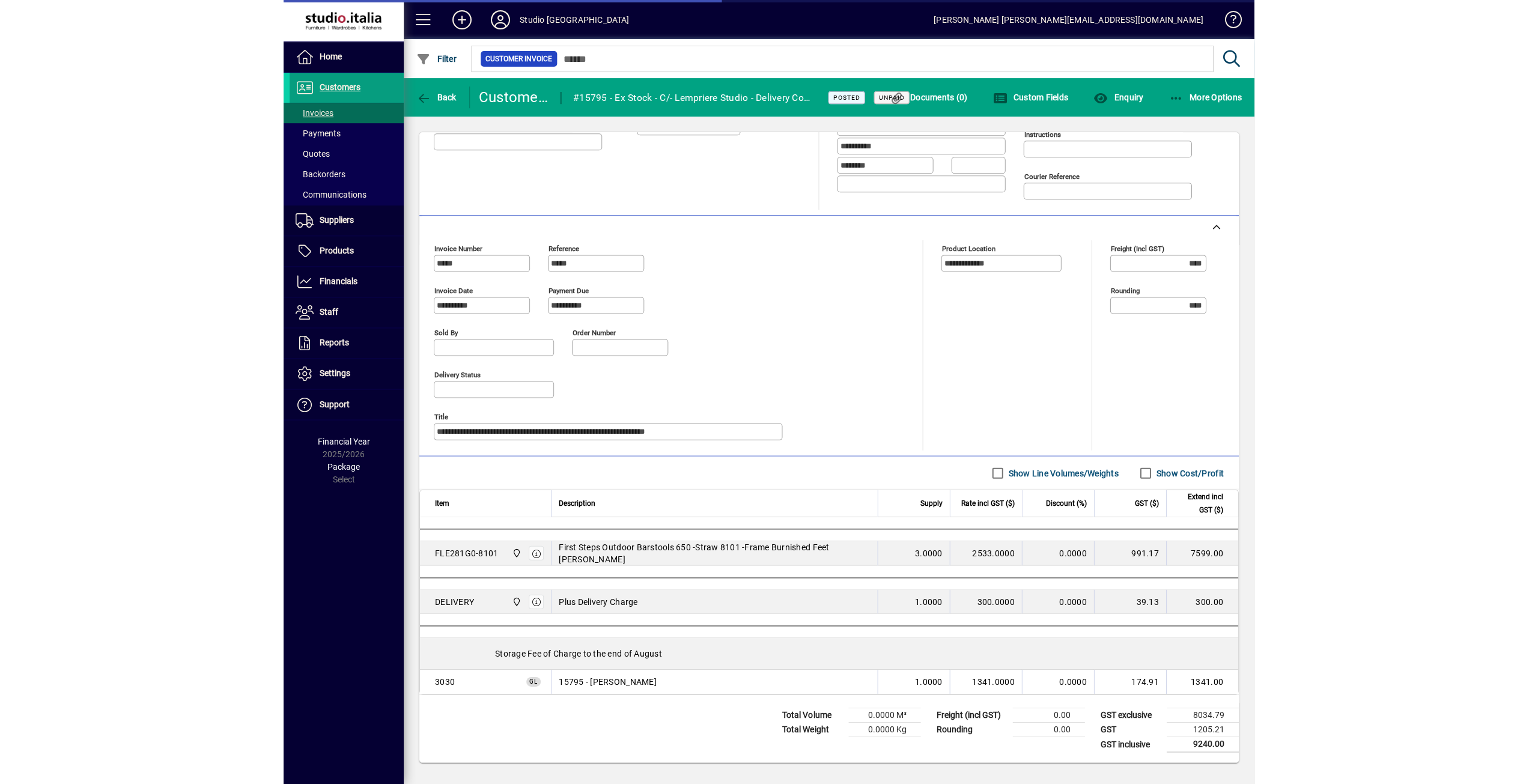
scroll to position [354, 0]
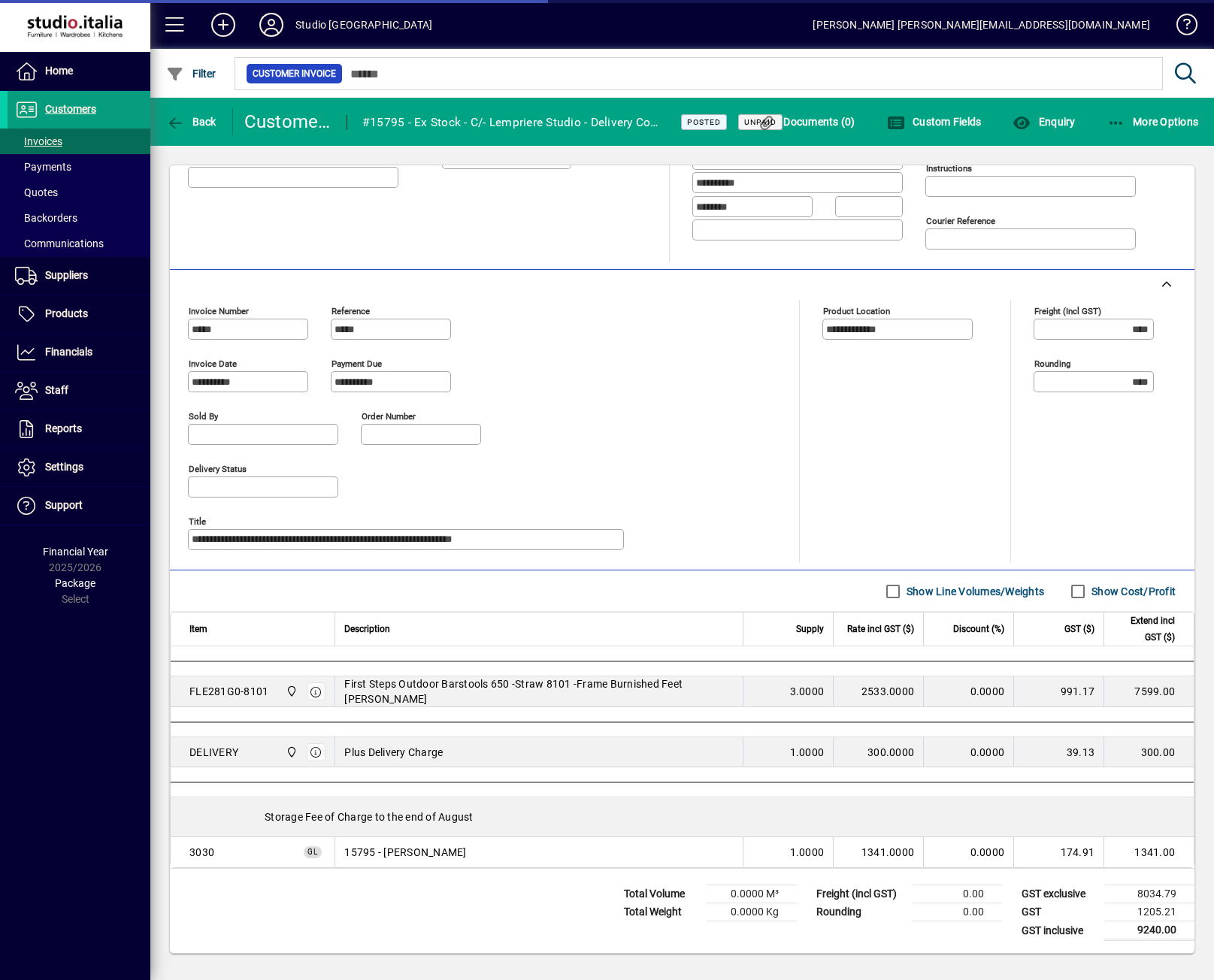
type input "**********"
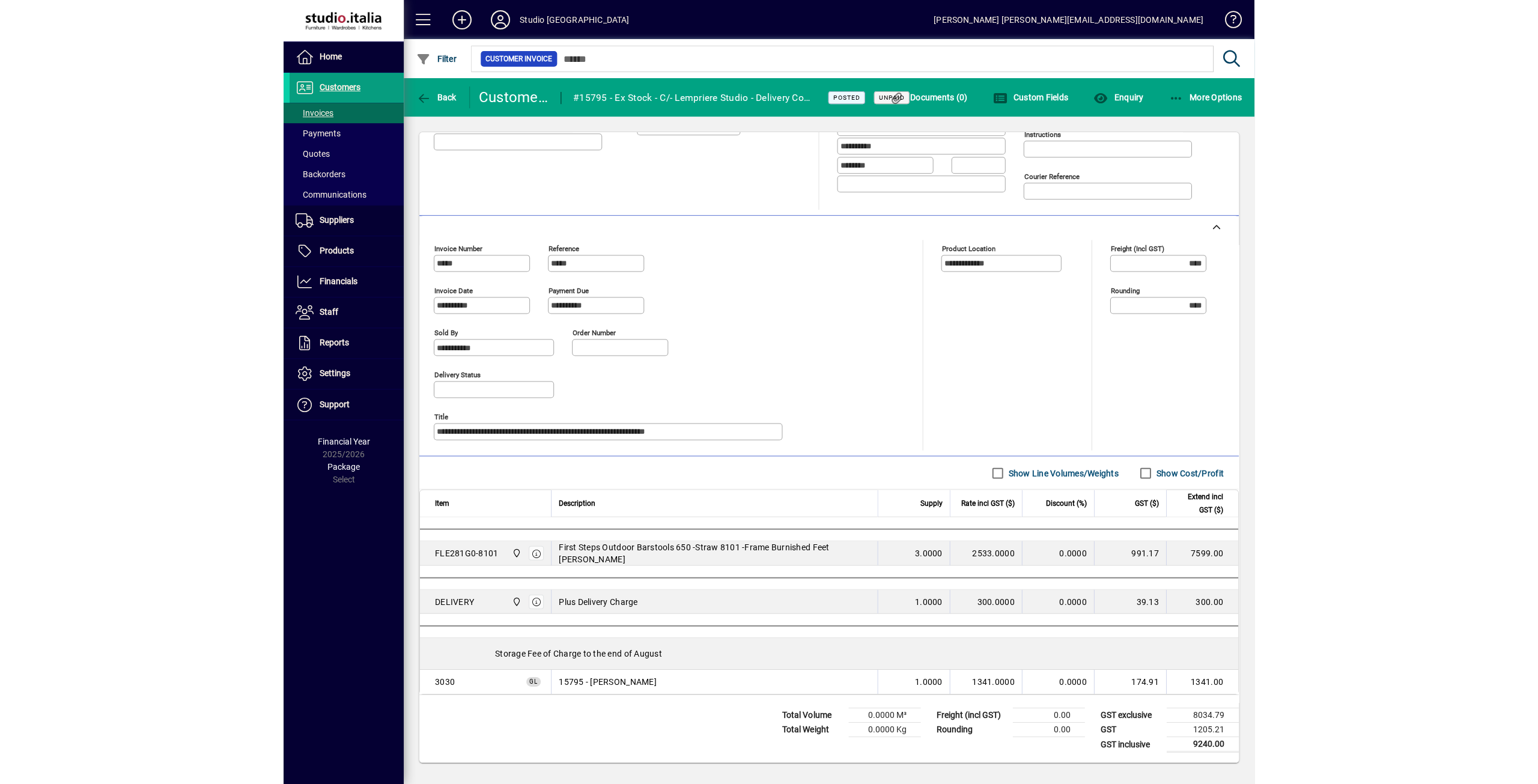
scroll to position [107, 0]
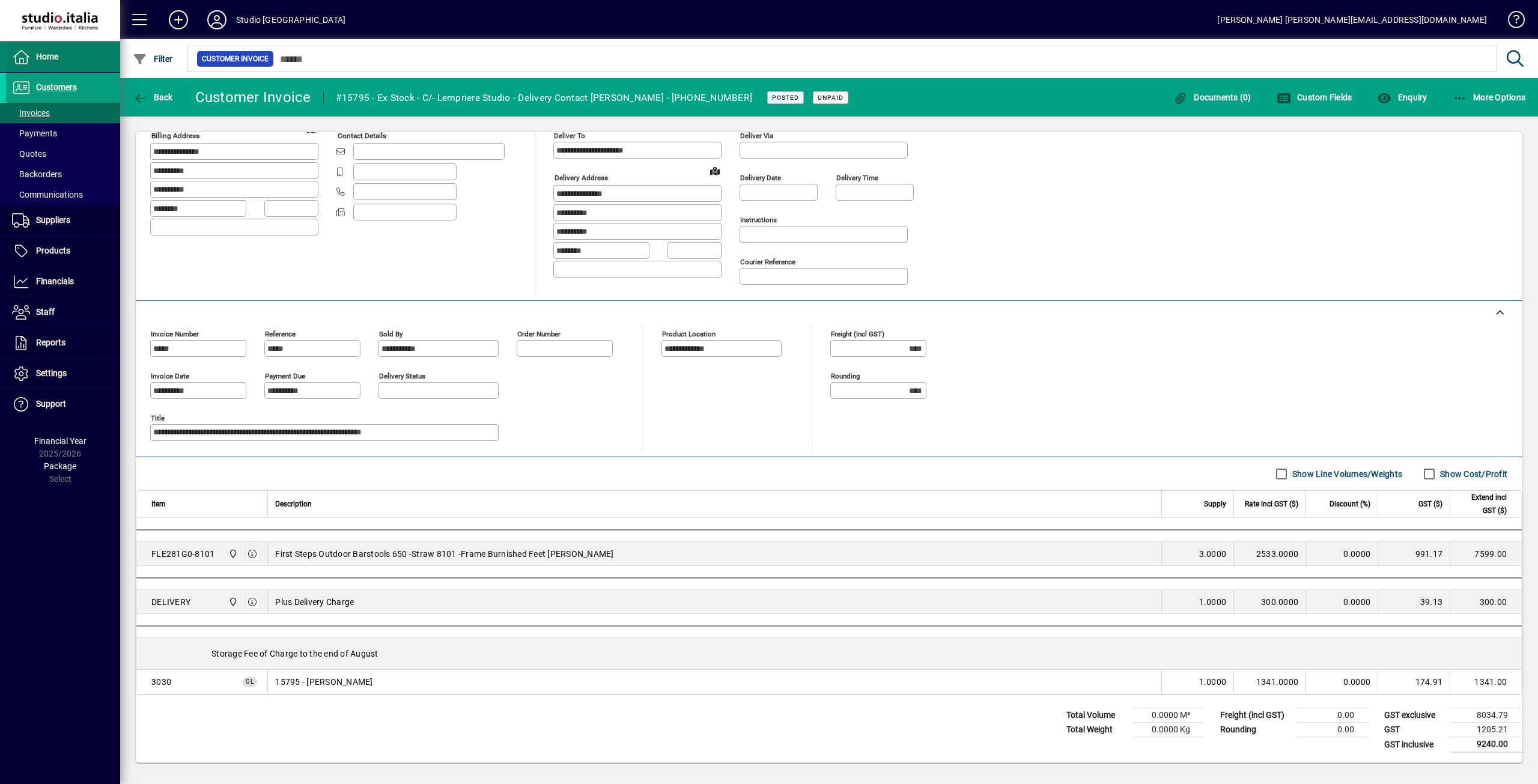
click at [49, 65] on span at bounding box center [63, 57] width 114 height 29
